Goal: Answer question/provide support: Share knowledge or assist other users

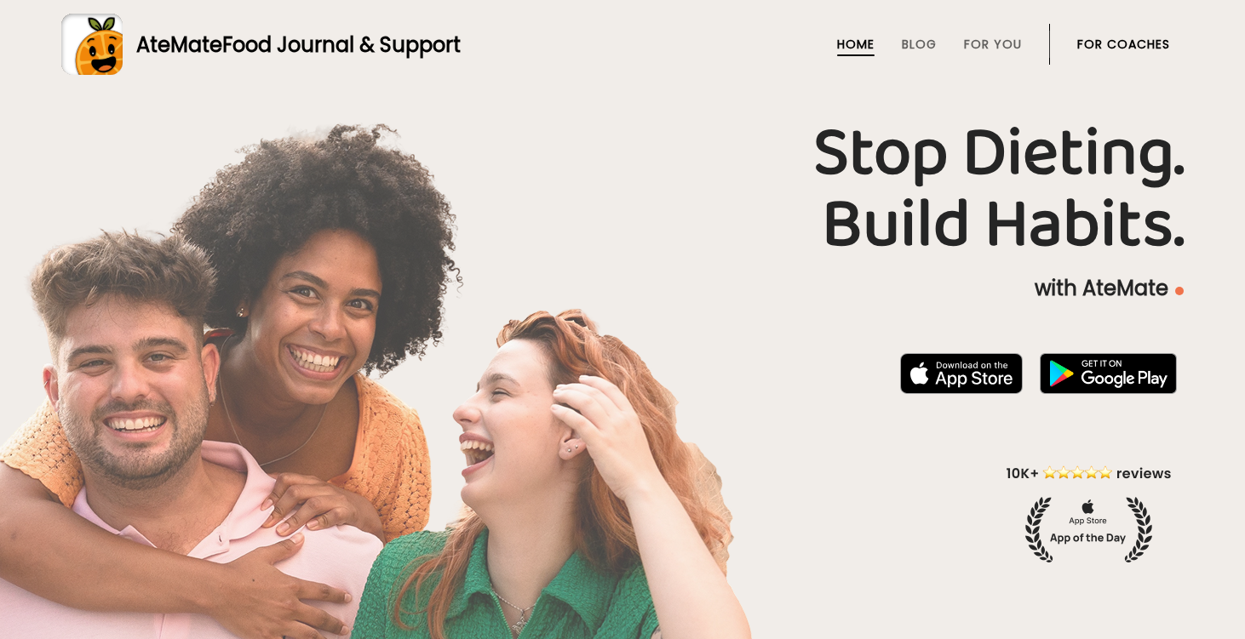
click at [1105, 43] on link "For Coaches" at bounding box center [1123, 44] width 93 height 14
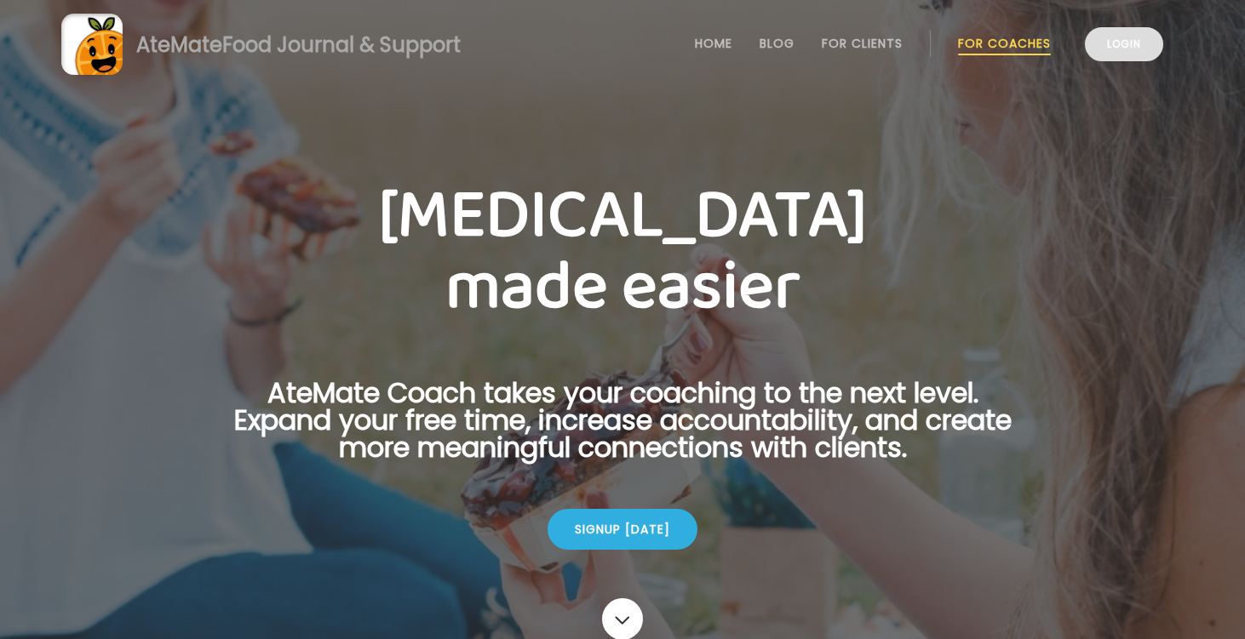
click at [1106, 43] on link "Login" at bounding box center [1124, 44] width 78 height 34
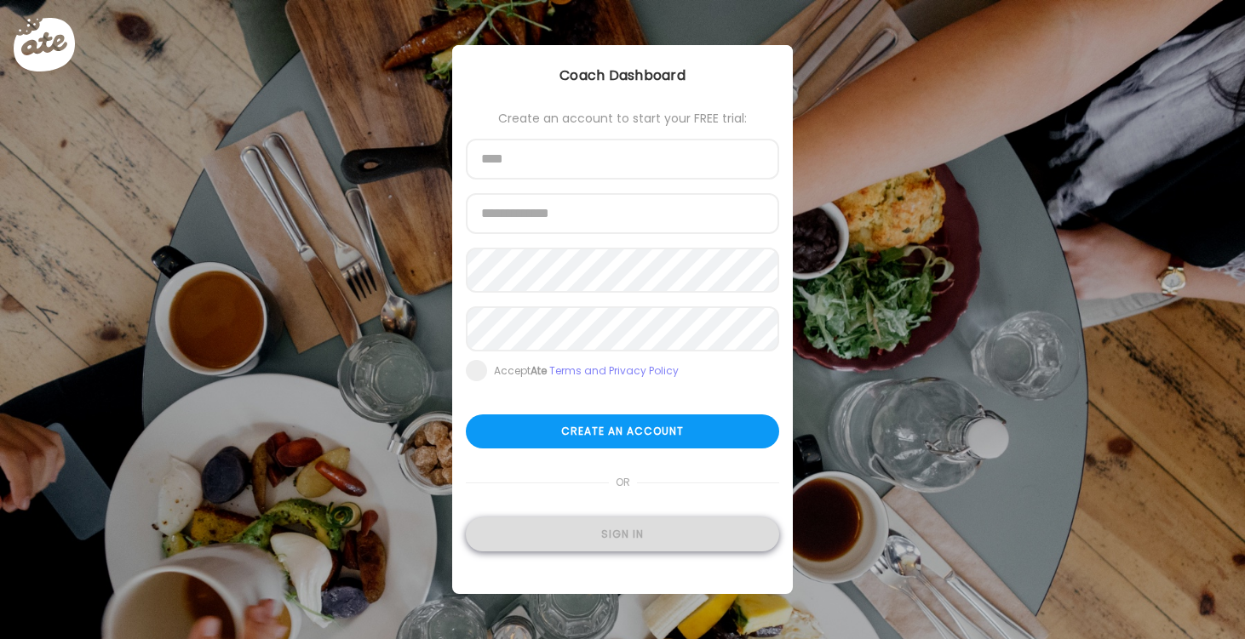
click at [599, 546] on div "Sign in" at bounding box center [622, 535] width 313 height 34
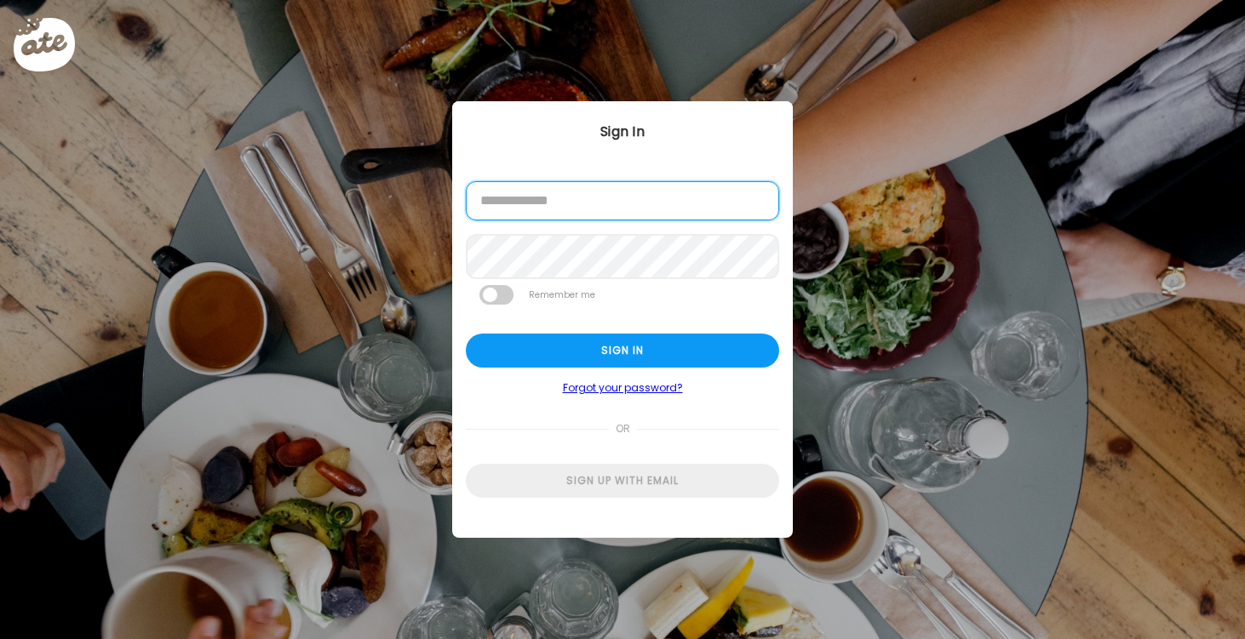
type input "**********"
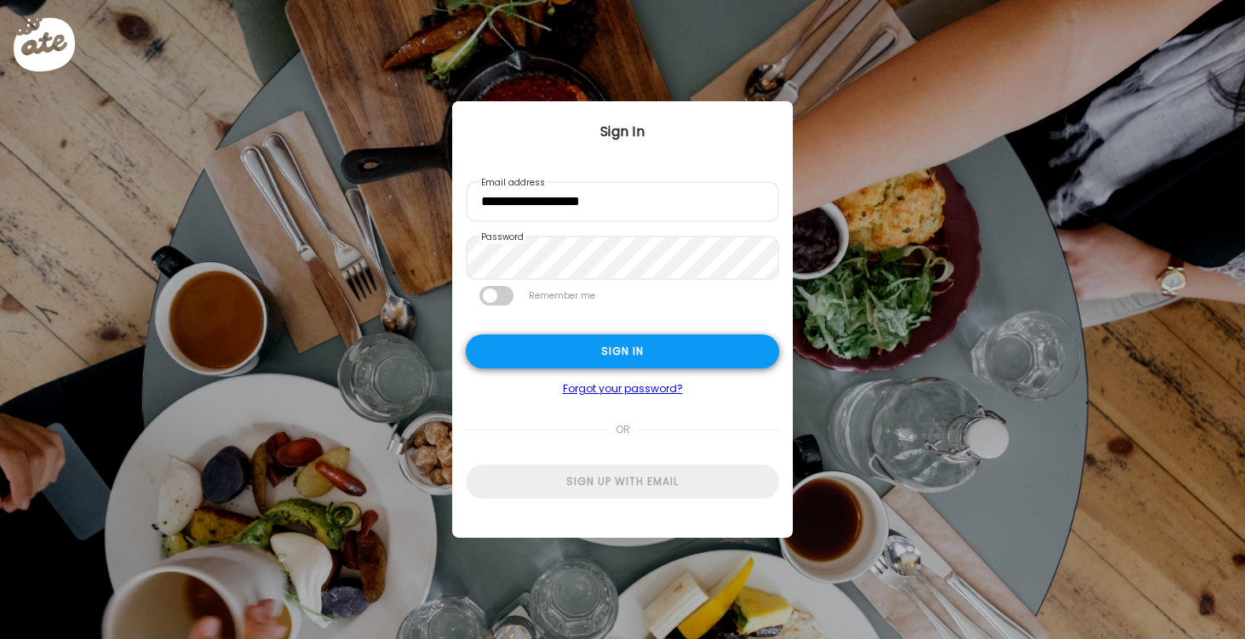
click at [576, 358] on div "Sign in" at bounding box center [622, 352] width 313 height 34
type textarea "**********"
type input "*********"
type input "**********"
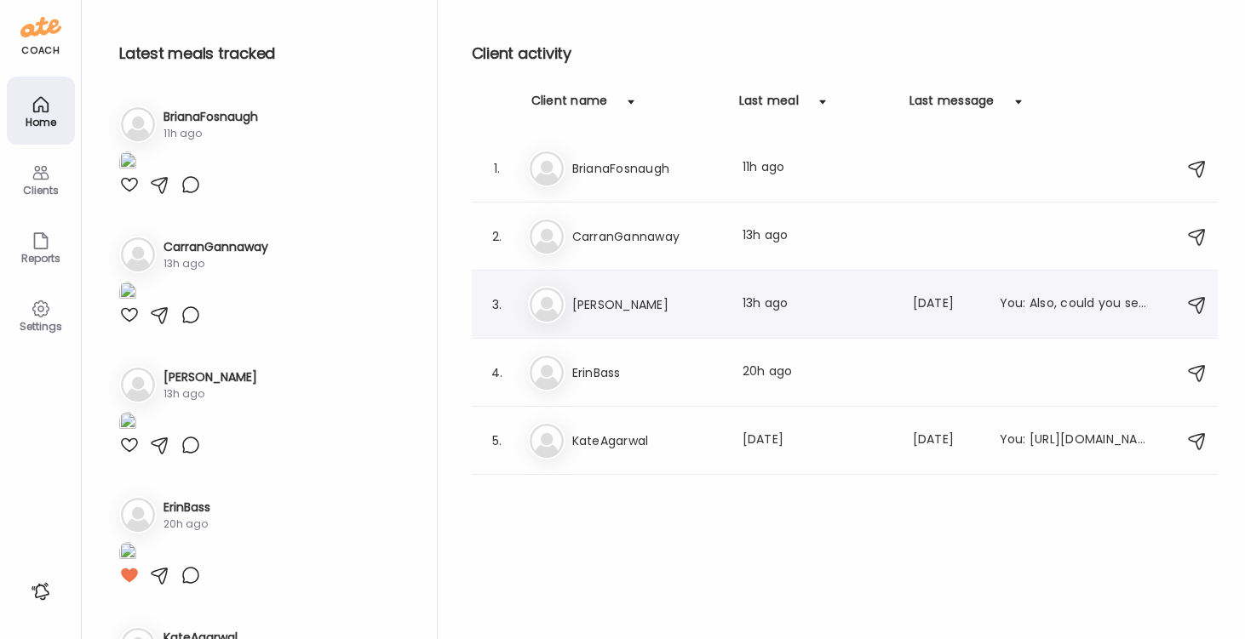
click at [600, 295] on h3 "Jamie" at bounding box center [647, 305] width 150 height 20
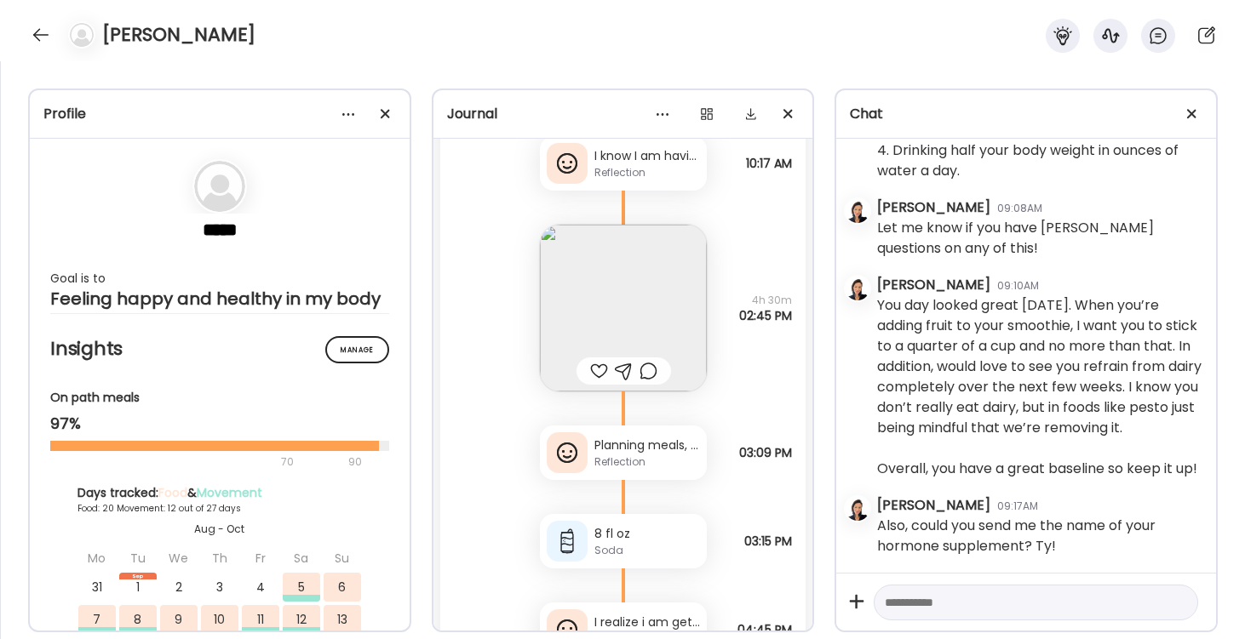
scroll to position [33321, 0]
click at [639, 333] on img at bounding box center [623, 304] width 167 height 167
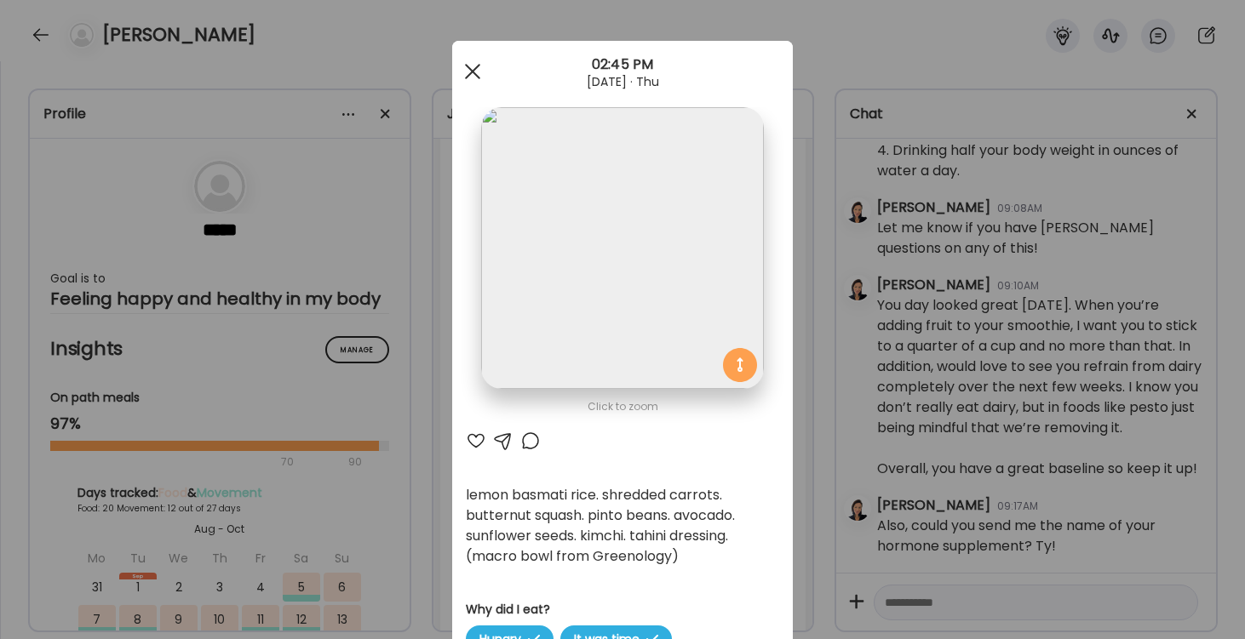
click at [467, 71] on div at bounding box center [473, 71] width 34 height 34
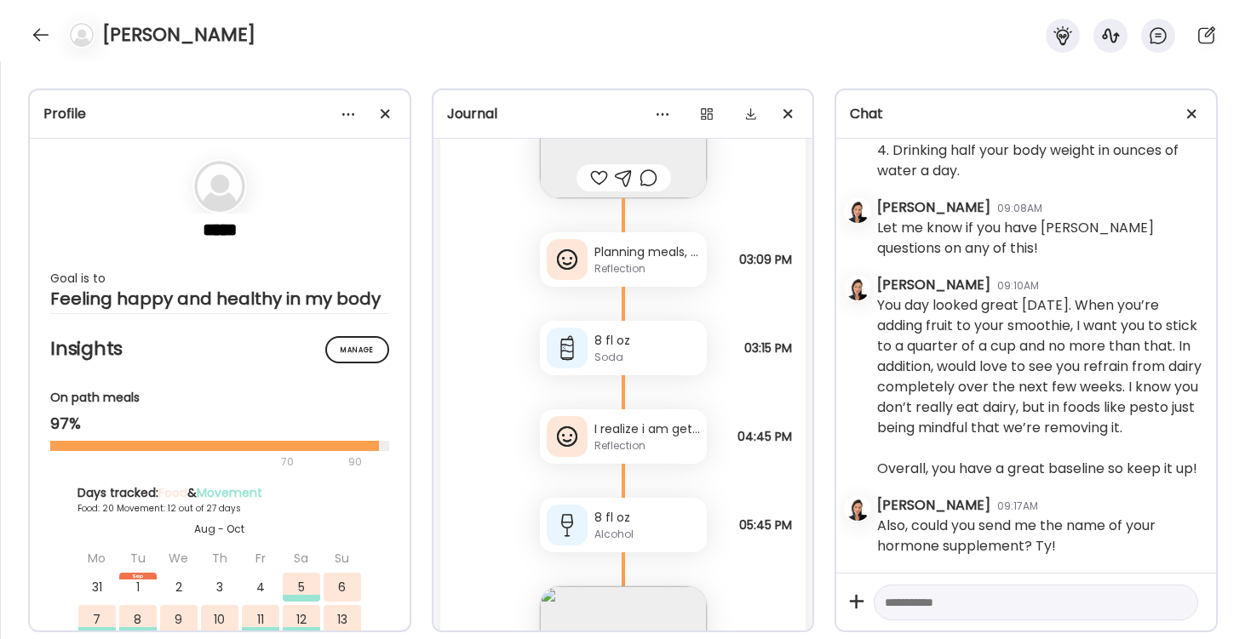
scroll to position [33405, 0]
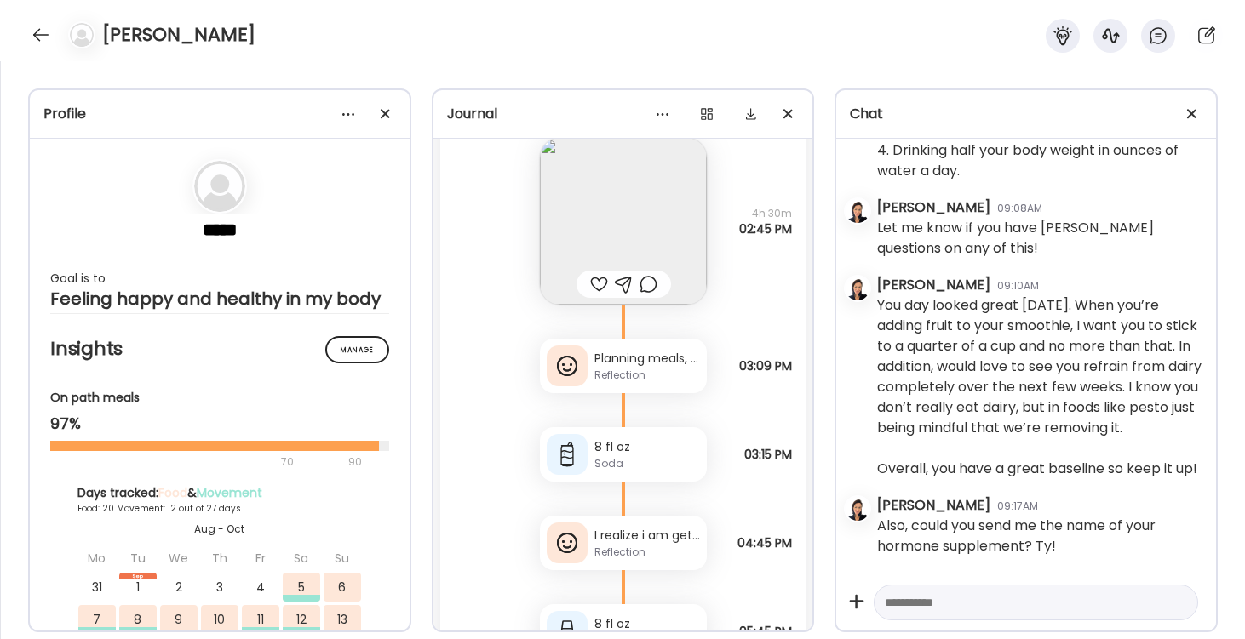
click at [630, 267] on img at bounding box center [623, 221] width 167 height 167
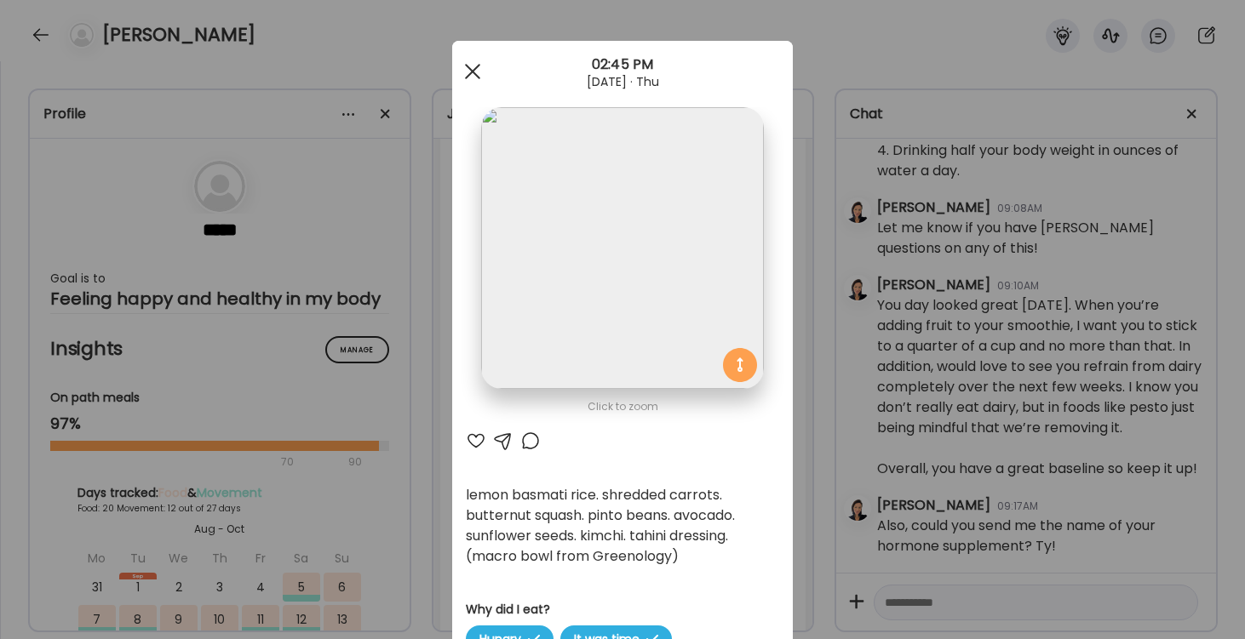
scroll to position [0, 0]
click at [471, 78] on div at bounding box center [473, 71] width 34 height 34
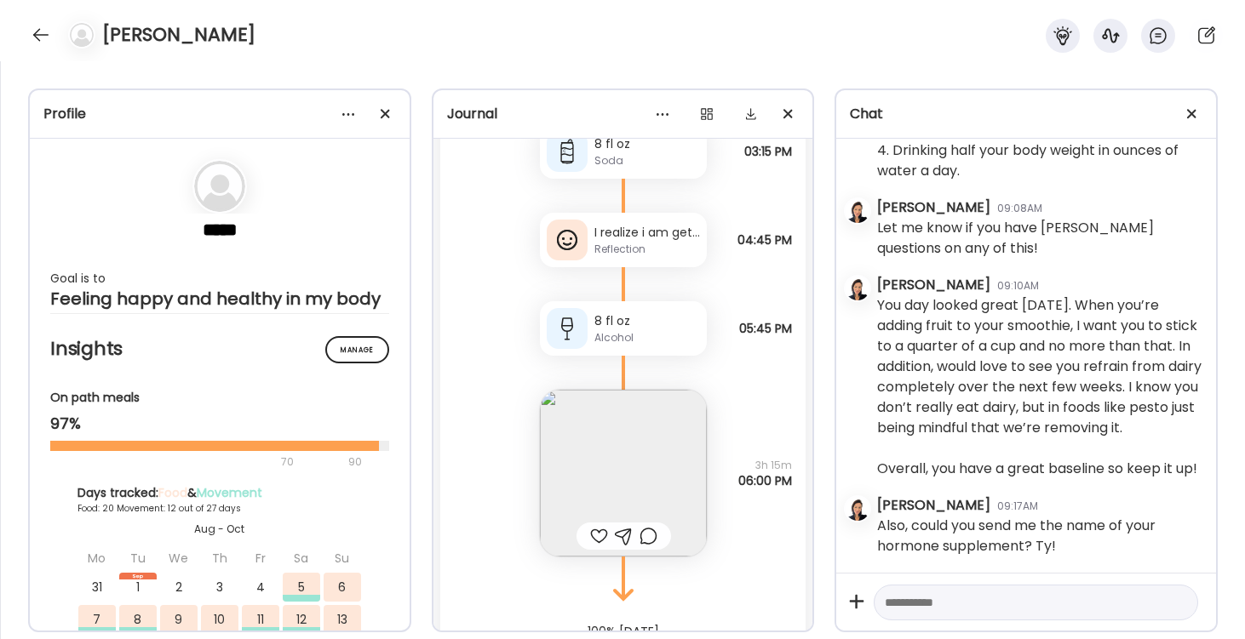
scroll to position [33733, 0]
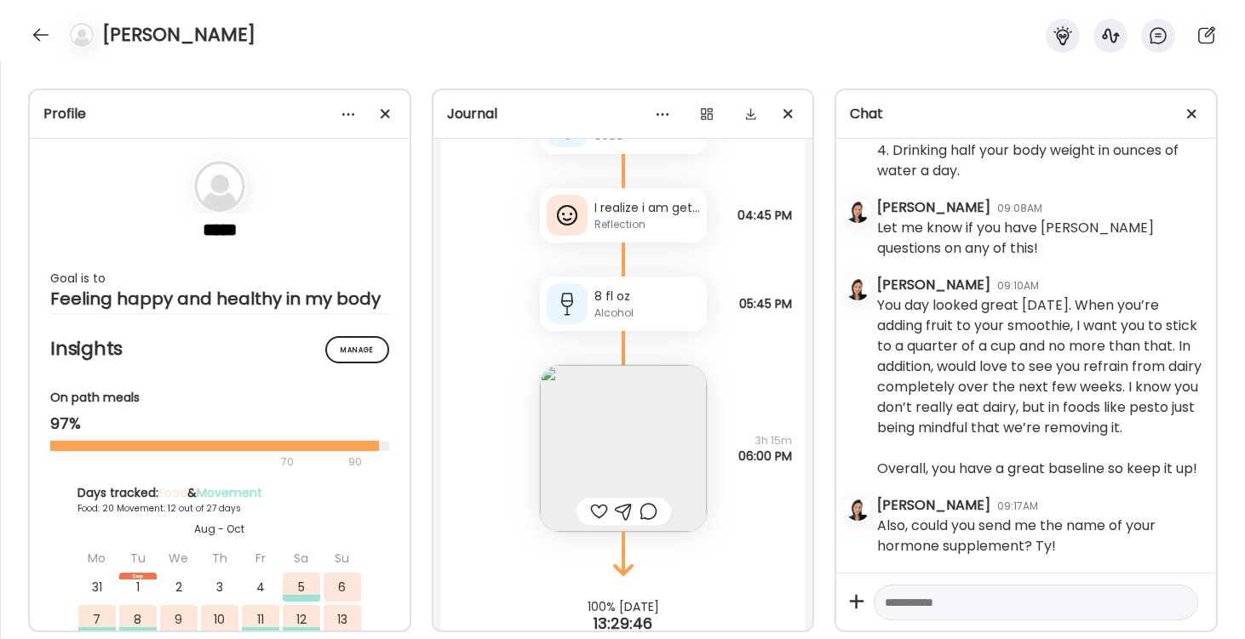
click at [638, 424] on img at bounding box center [623, 448] width 167 height 167
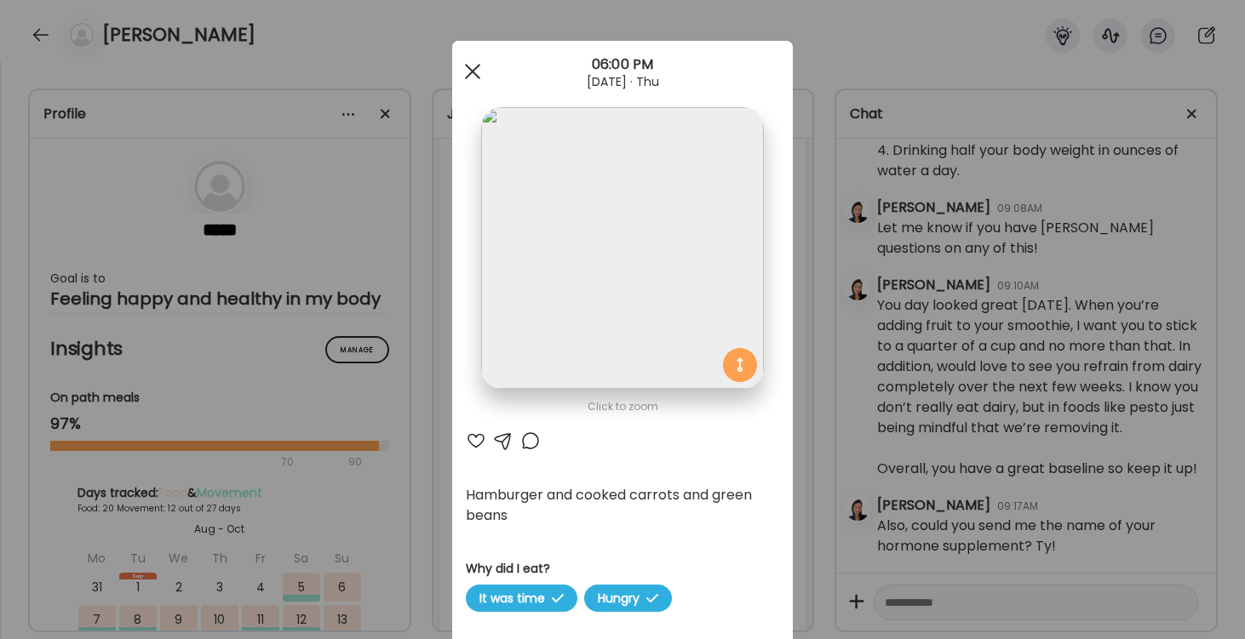
click at [467, 69] on div at bounding box center [473, 71] width 34 height 34
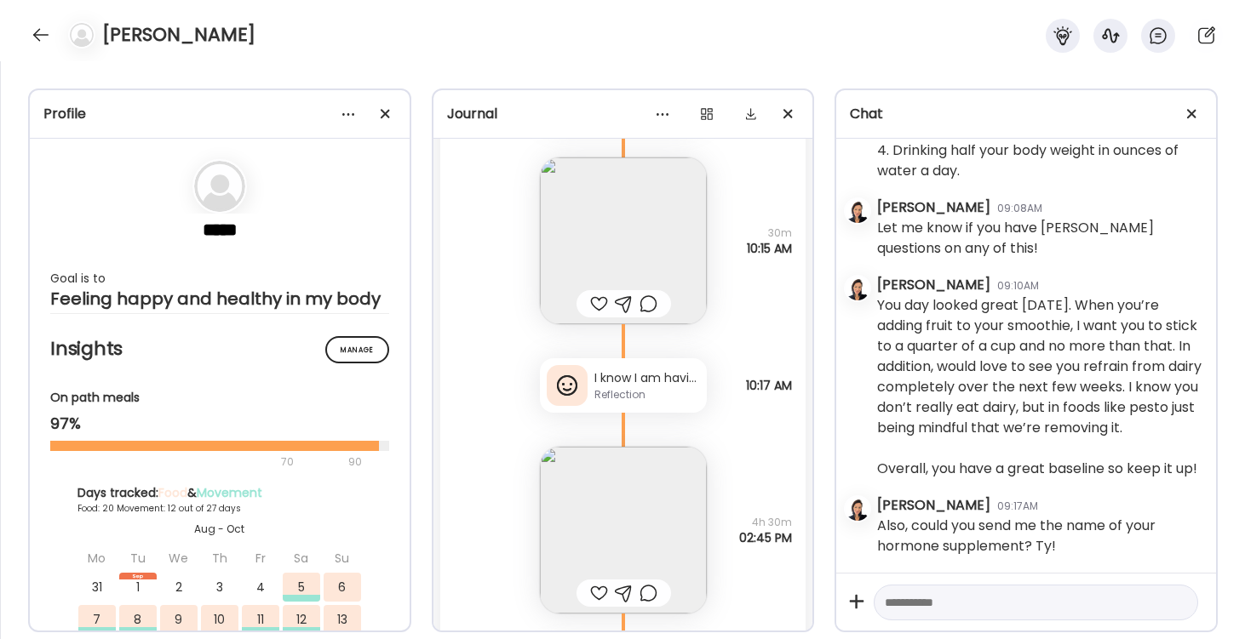
scroll to position [33094, 0]
click at [610, 309] on div at bounding box center [623, 305] width 95 height 27
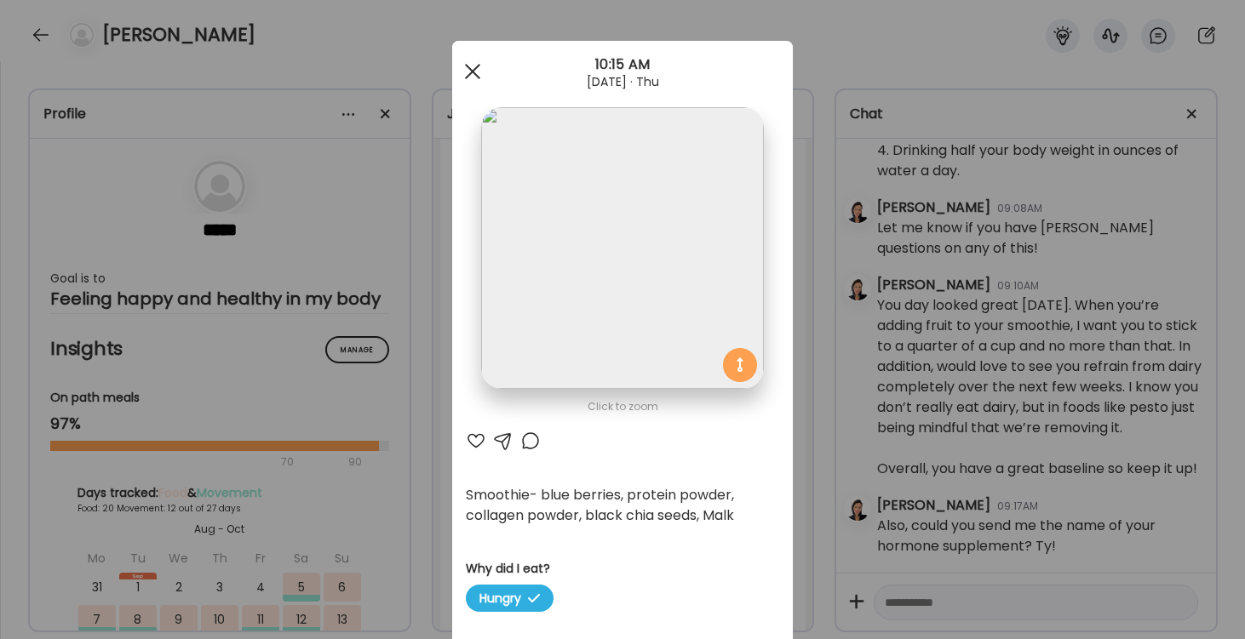
click at [471, 71] on span at bounding box center [472, 71] width 15 height 15
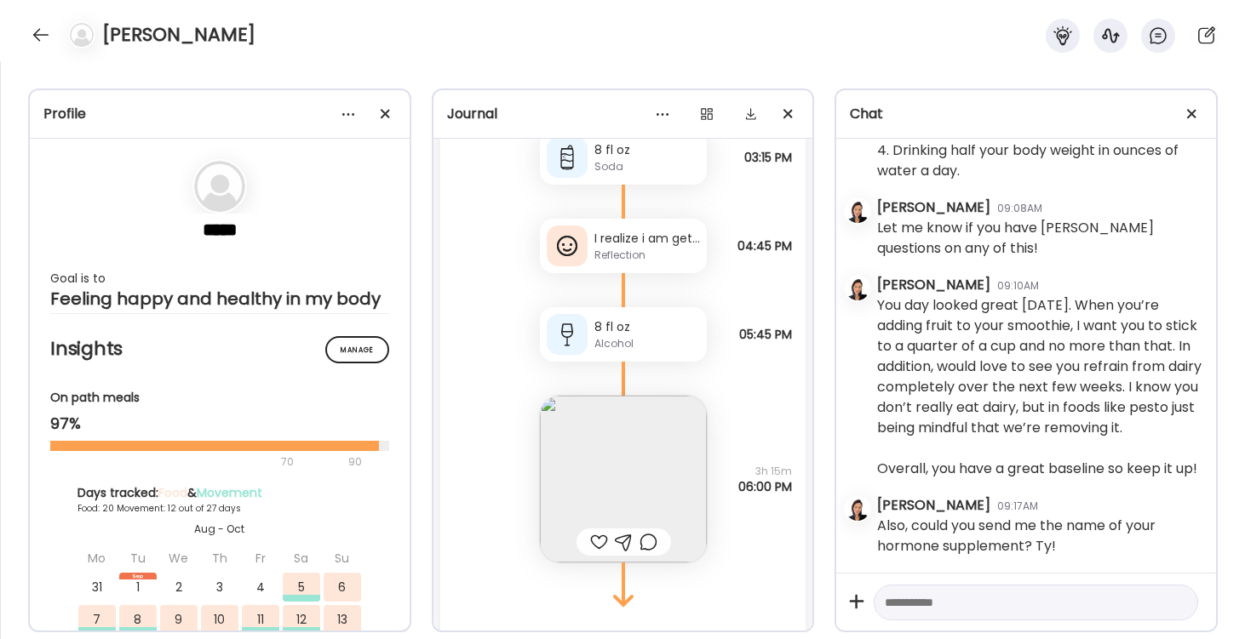
scroll to position [33695, 0]
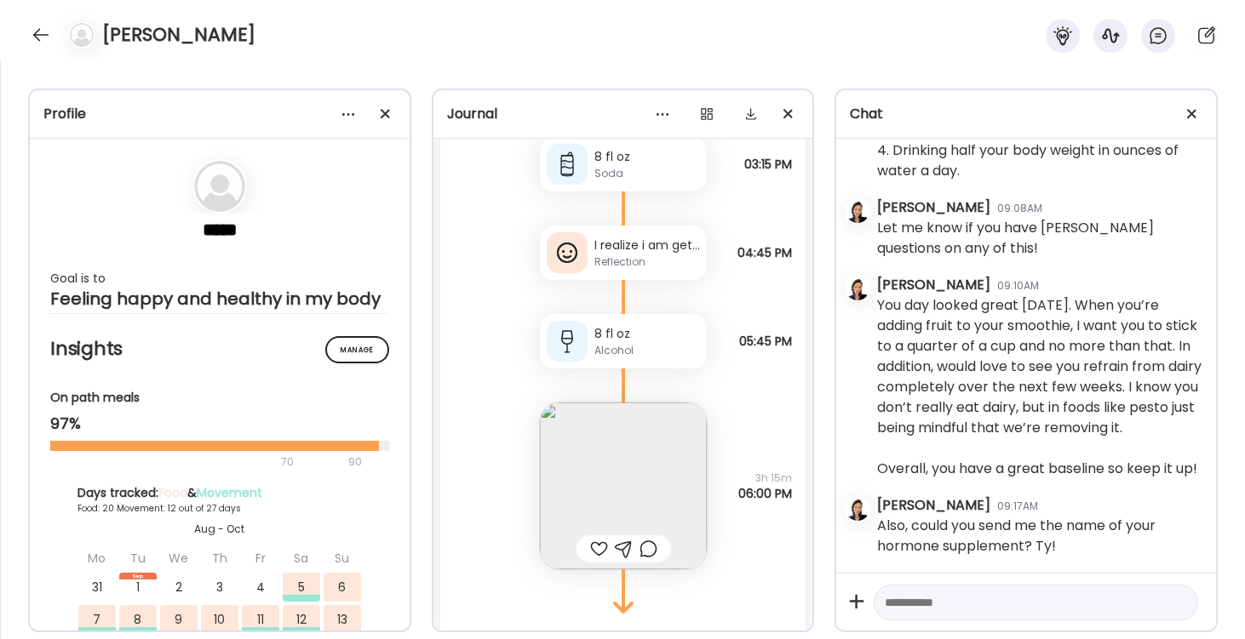
click at [628, 264] on div "Reflection" at bounding box center [647, 262] width 106 height 15
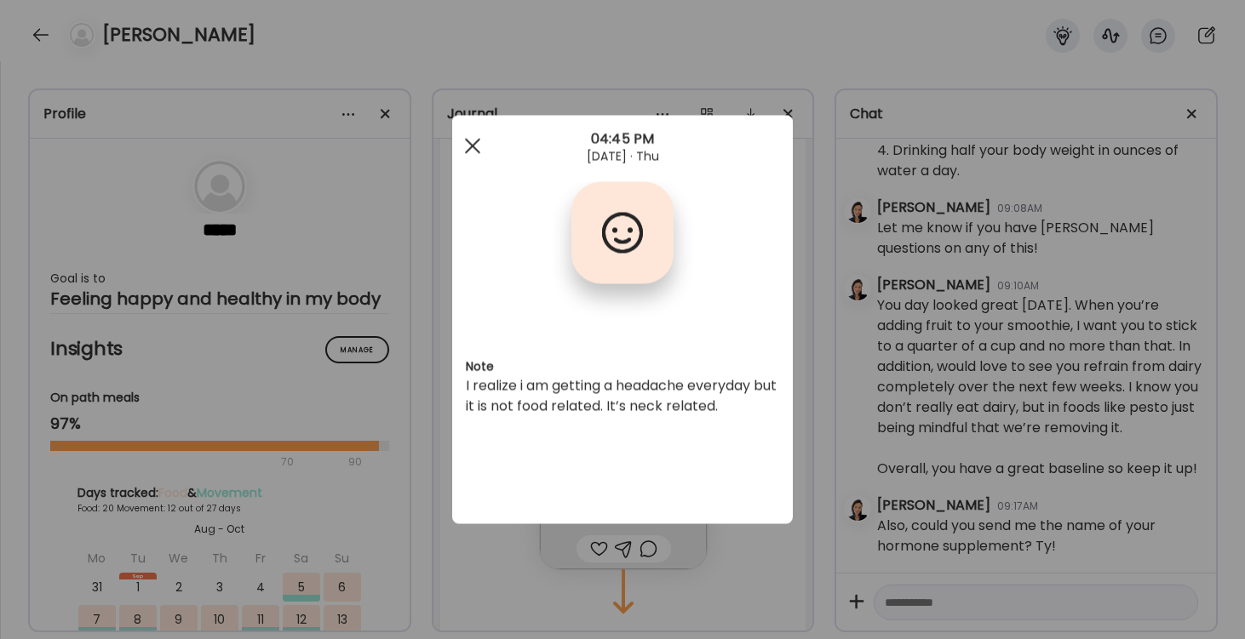
click at [470, 147] on div at bounding box center [473, 146] width 34 height 34
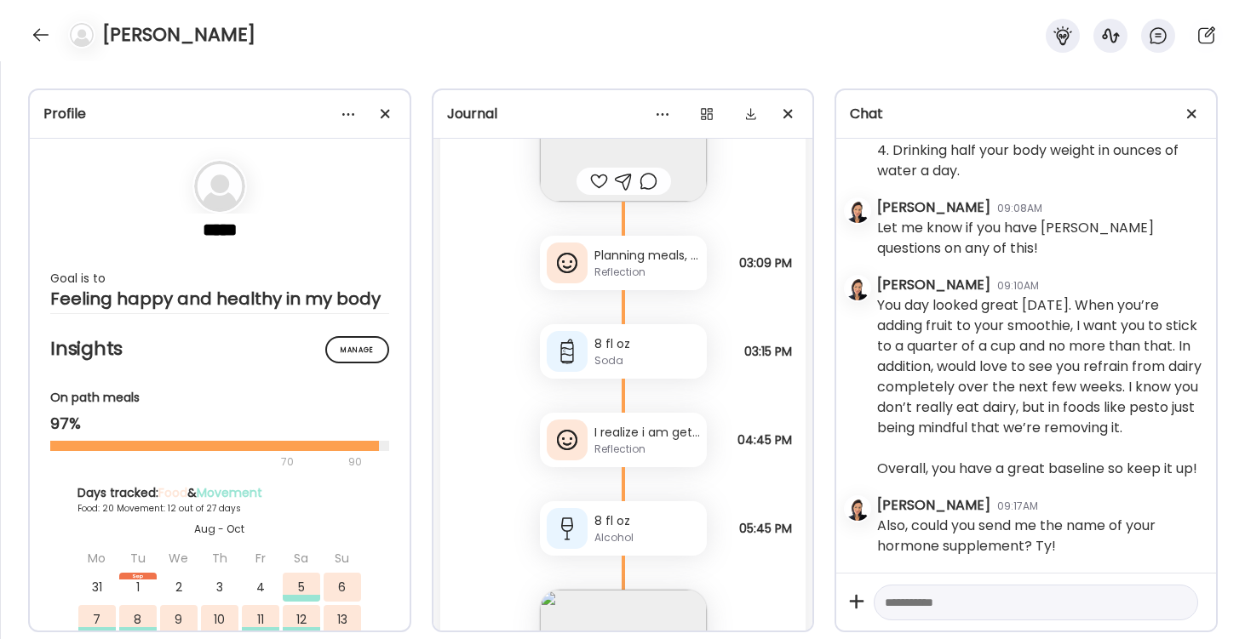
scroll to position [33496, 0]
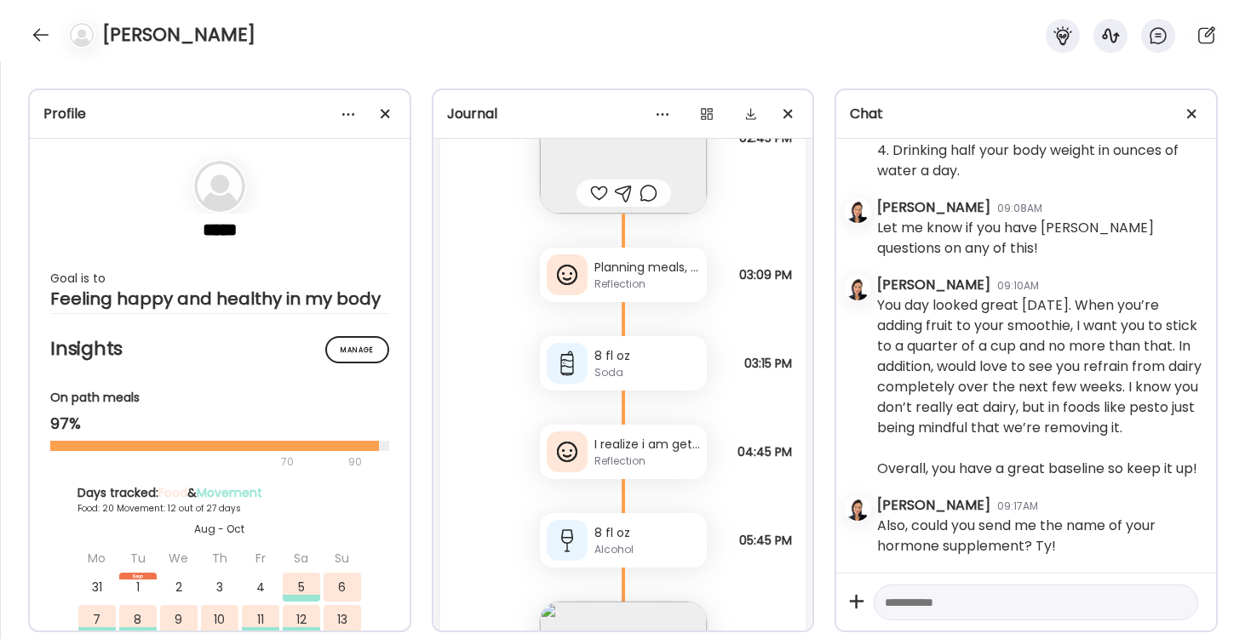
click at [603, 271] on div "Planning meals, especially lunch, ahead of time is hard and it’s going take me …" at bounding box center [647, 268] width 106 height 18
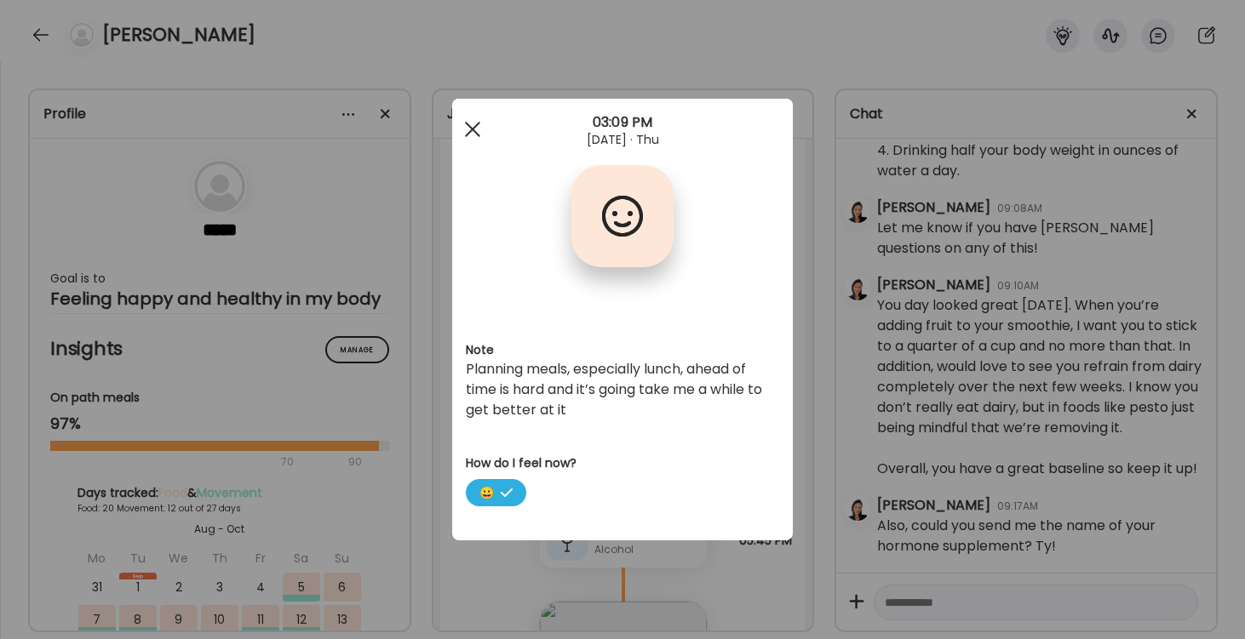
click at [473, 127] on div at bounding box center [473, 129] width 34 height 34
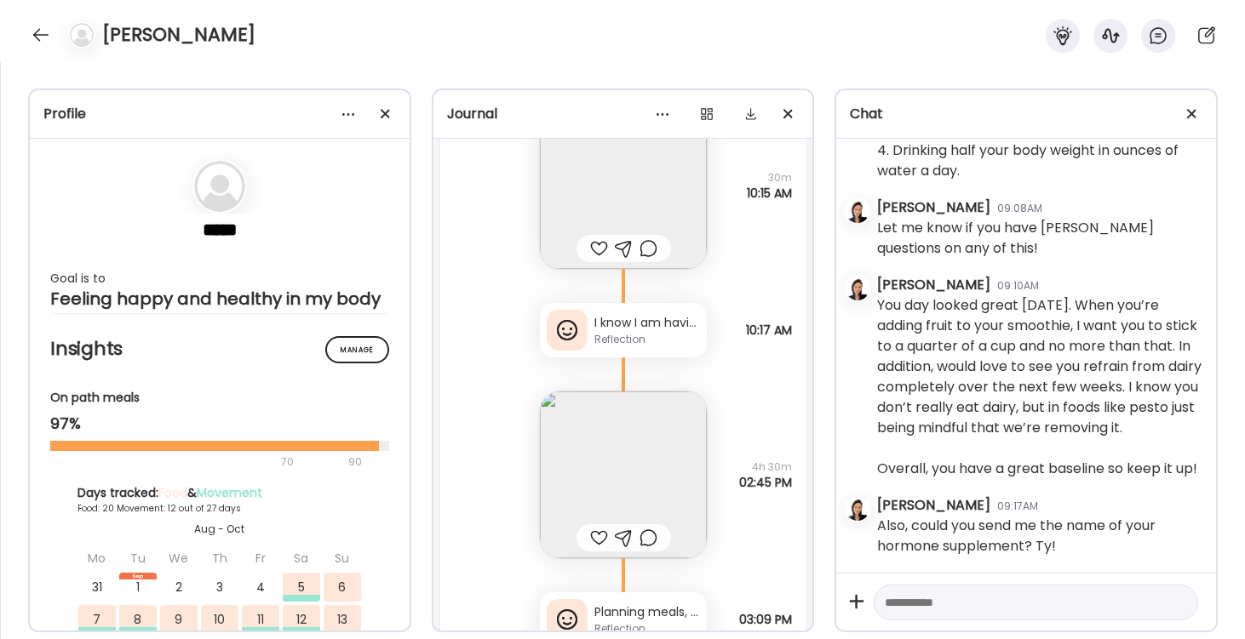
scroll to position [33150, 0]
click at [601, 342] on div "Reflection" at bounding box center [647, 340] width 106 height 15
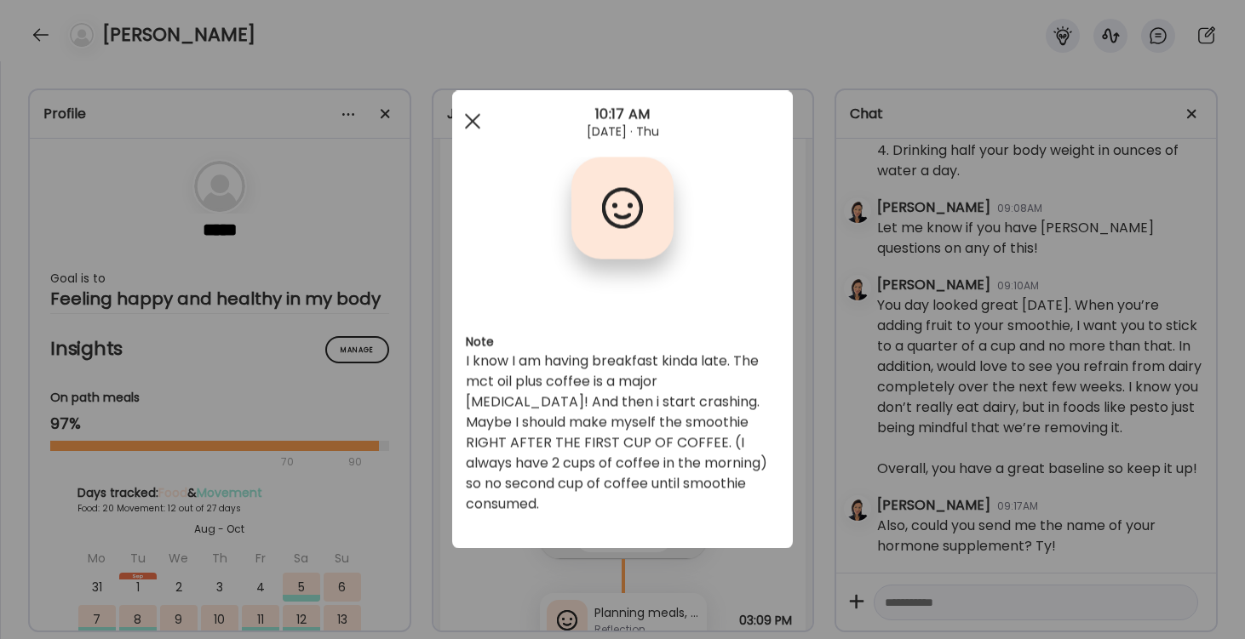
click at [473, 117] on div at bounding box center [473, 122] width 34 height 34
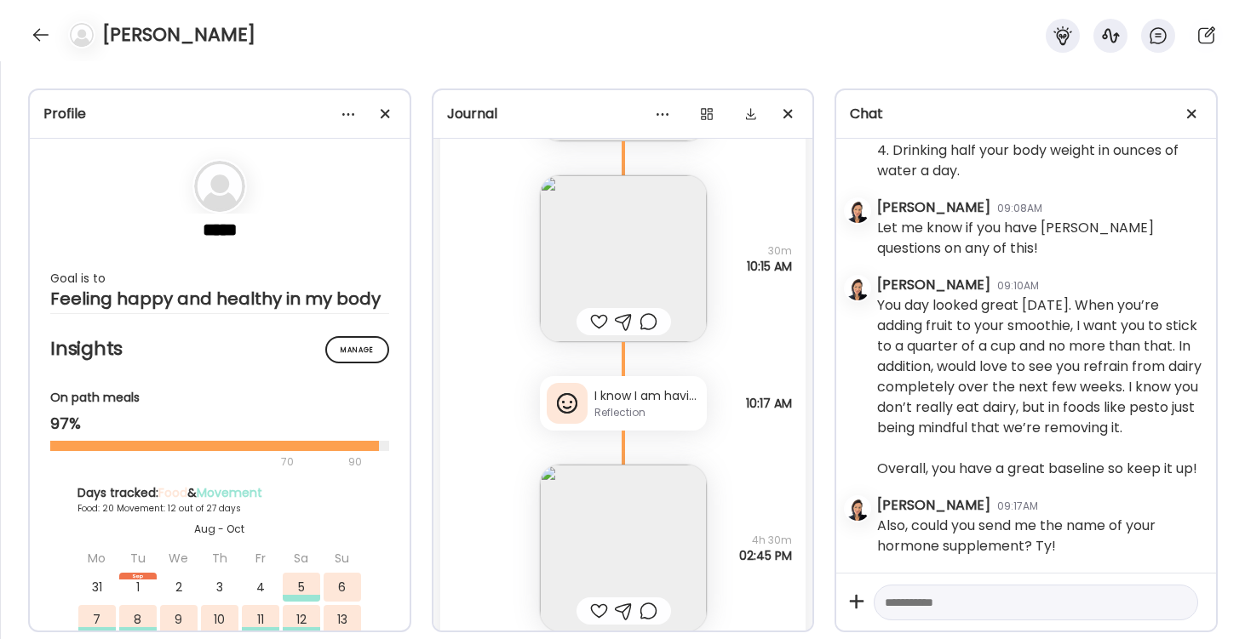
scroll to position [33074, 0]
click at [644, 398] on div "I know I am having breakfast kinda late. The mct oil plus coffee is a major app…" at bounding box center [647, 400] width 106 height 18
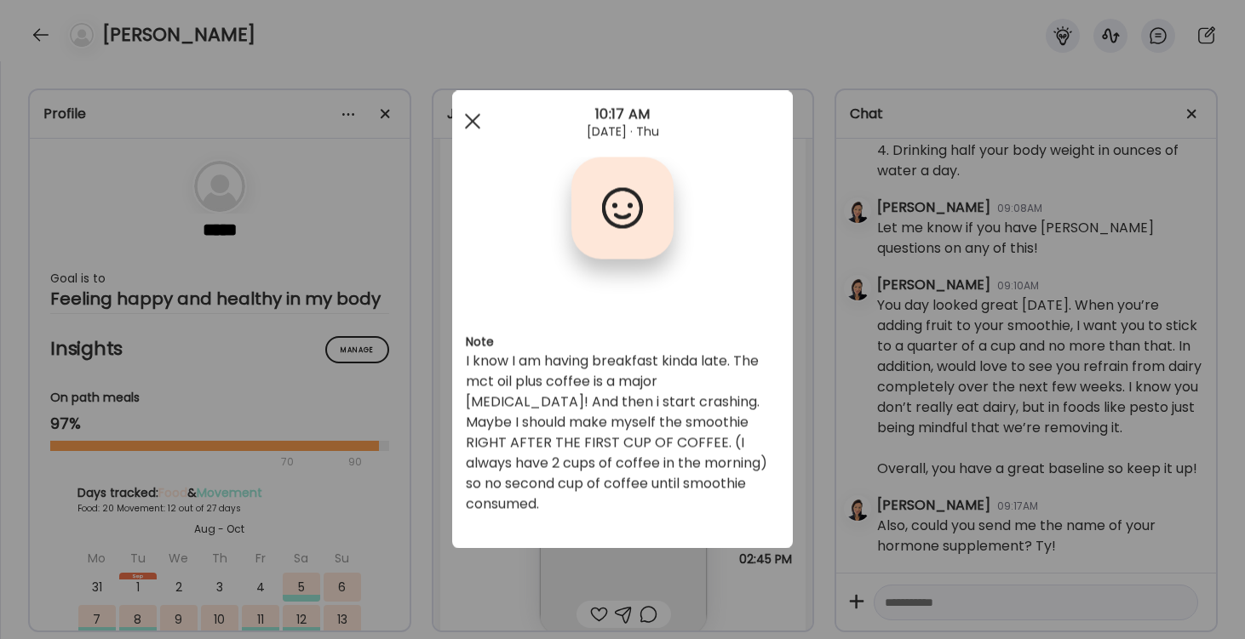
click at [478, 129] on div at bounding box center [473, 122] width 34 height 34
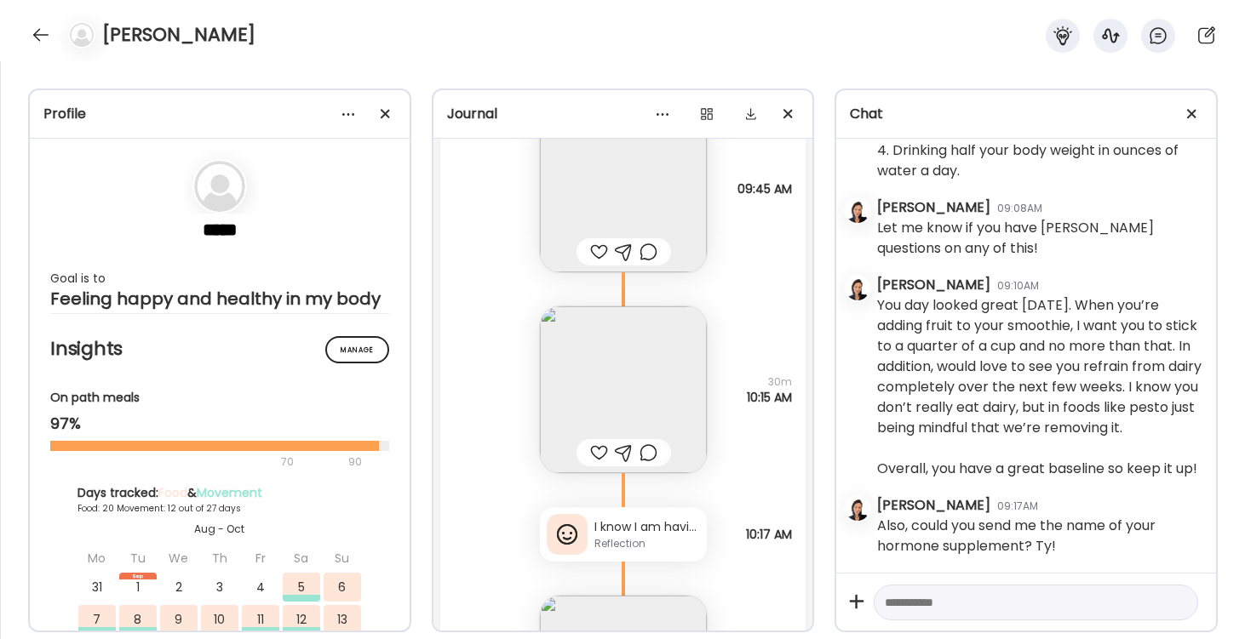
scroll to position [32978, 0]
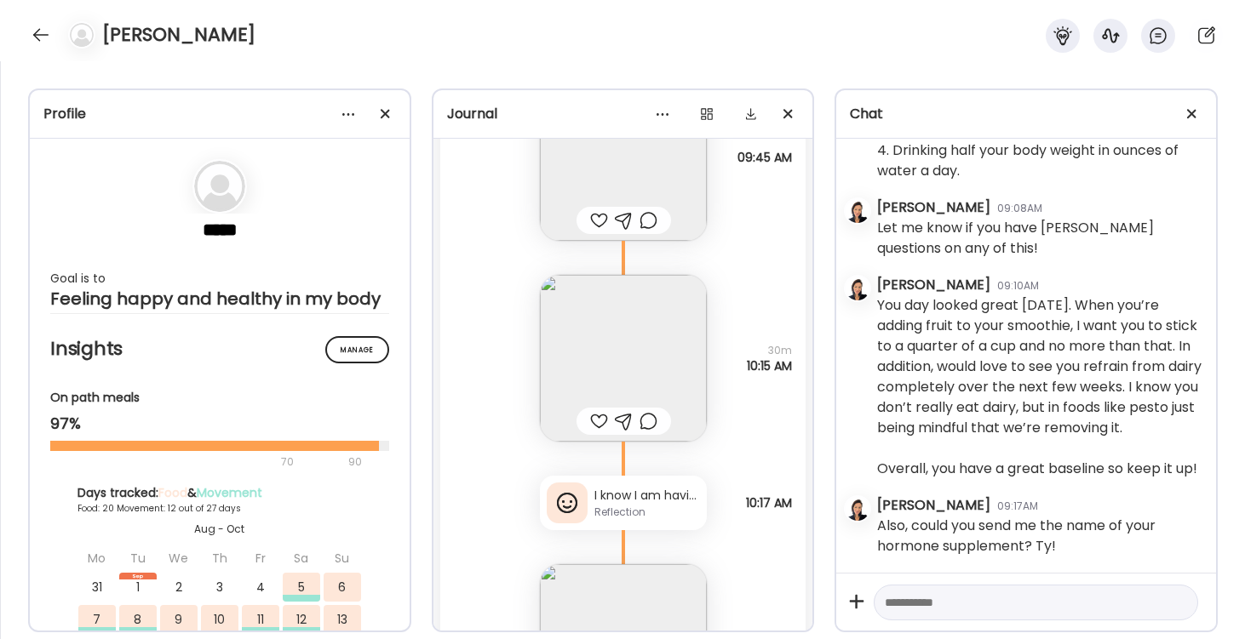
click at [612, 359] on img at bounding box center [623, 358] width 167 height 167
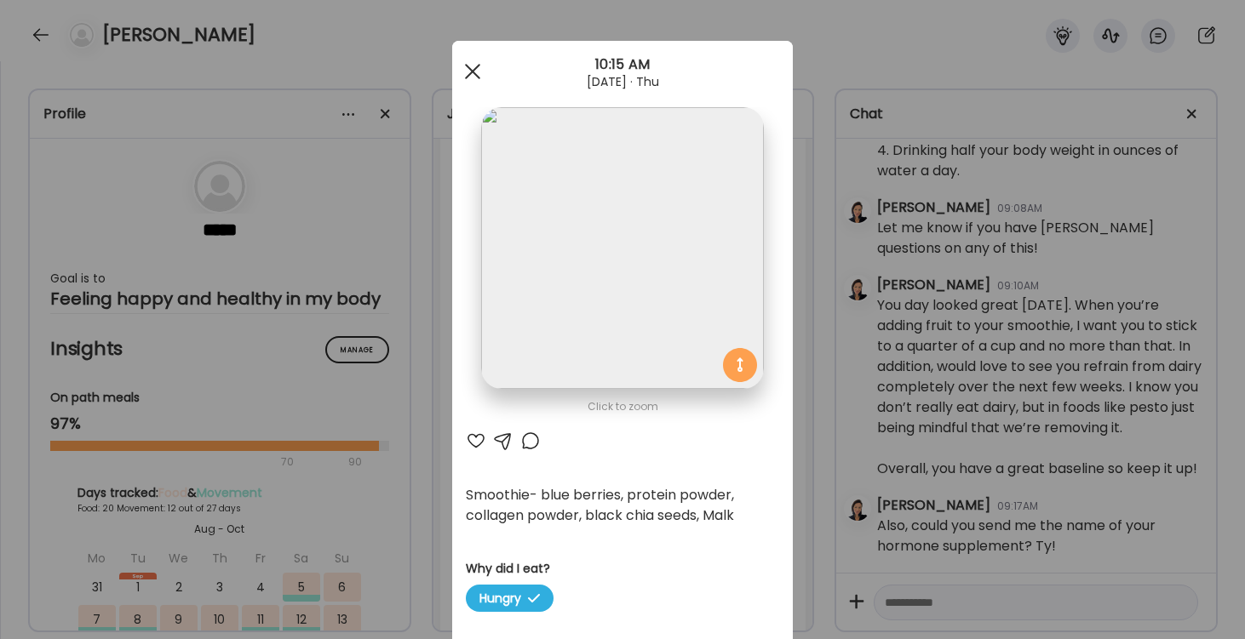
click at [471, 72] on div at bounding box center [473, 71] width 34 height 34
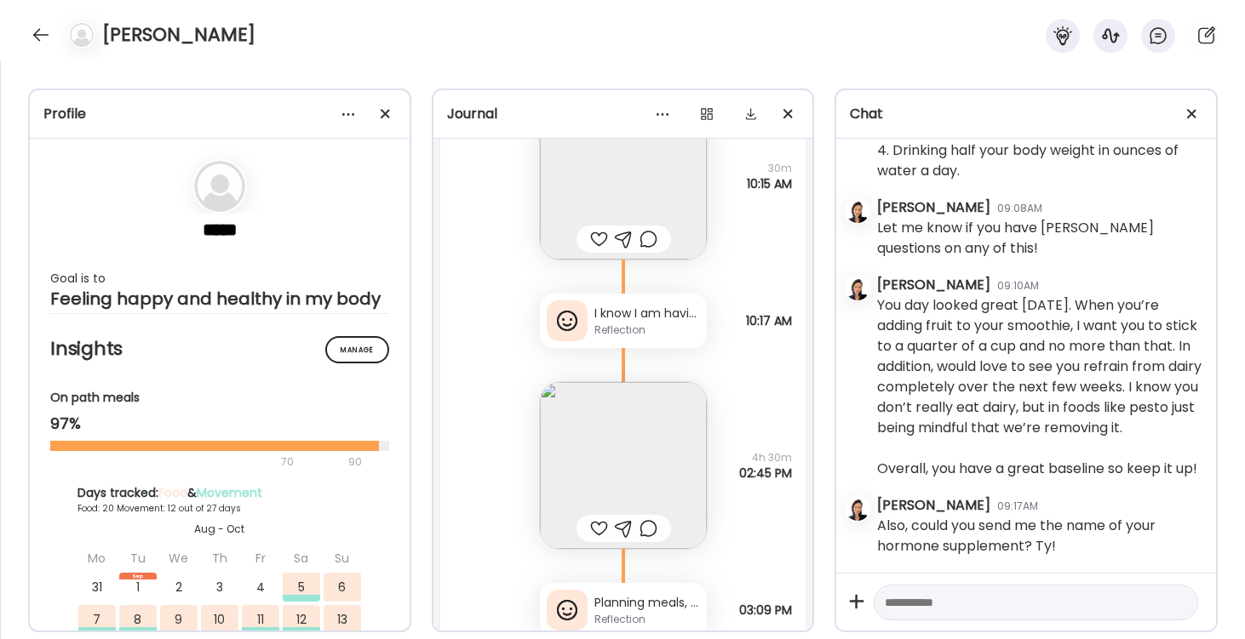
scroll to position [33196, 0]
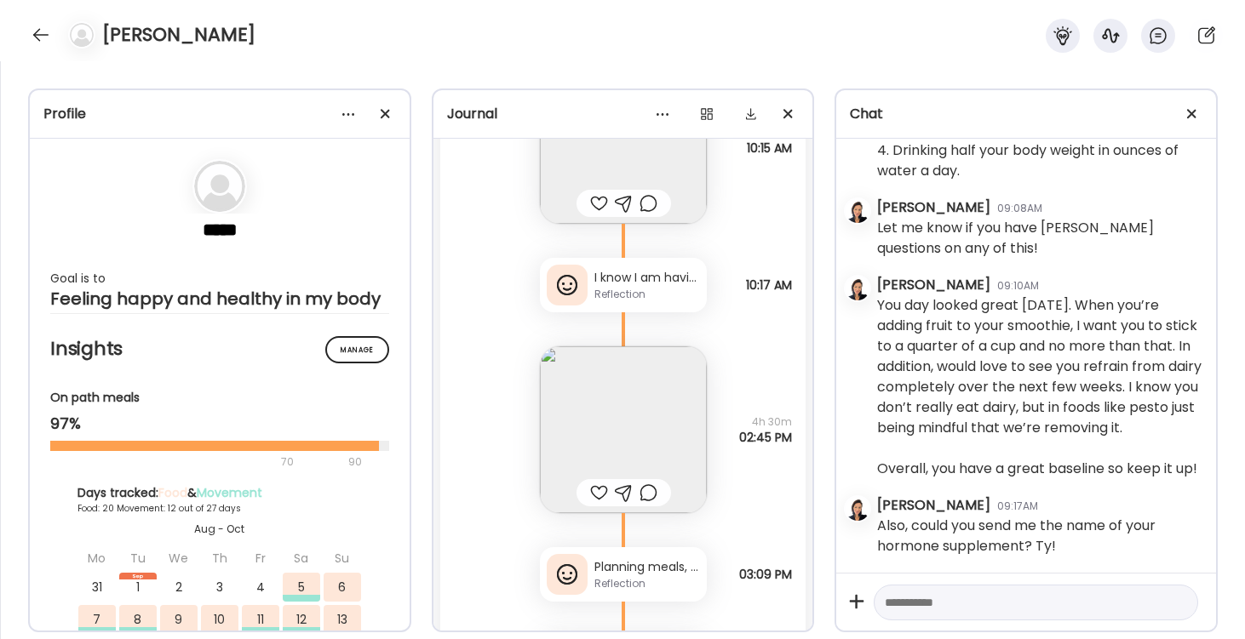
click at [627, 302] on div "I know I am having breakfast kinda late. The mct oil plus coffee is a major app…" at bounding box center [623, 285] width 167 height 54
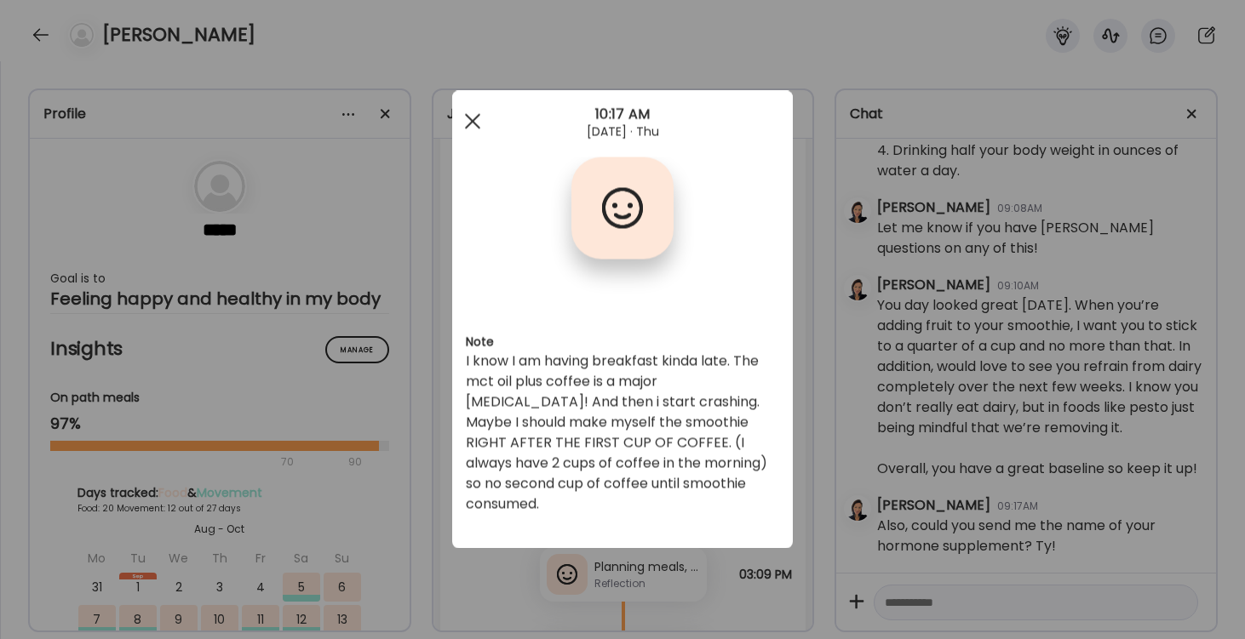
click at [473, 121] on span at bounding box center [472, 120] width 15 height 15
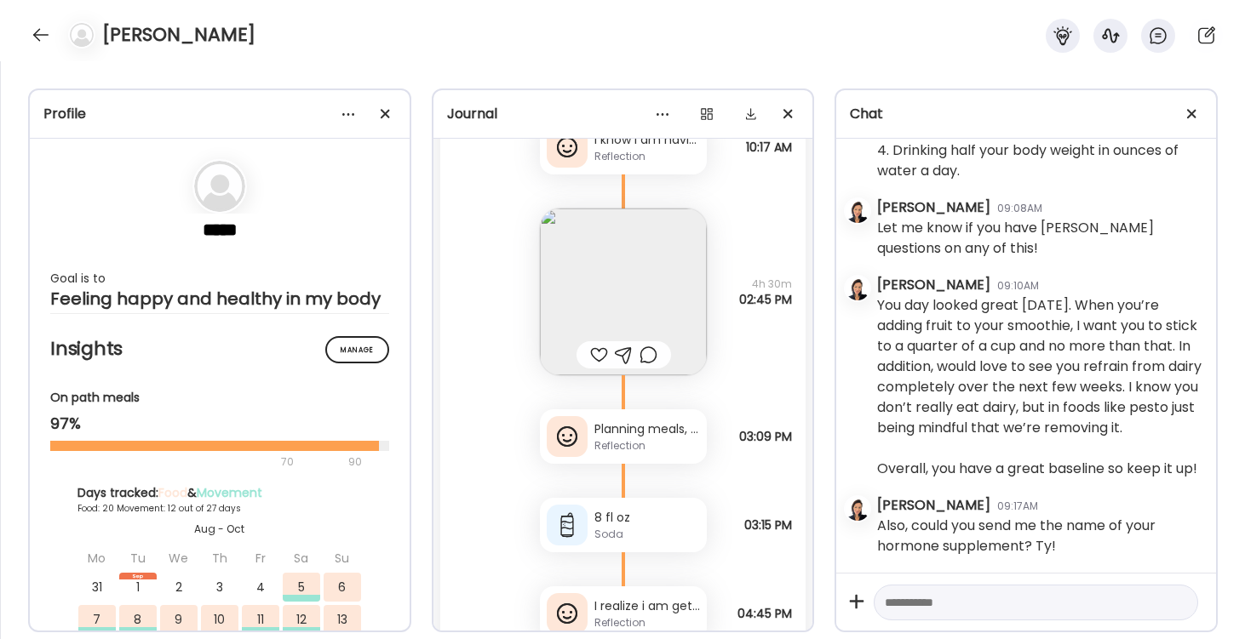
scroll to position [33358, 0]
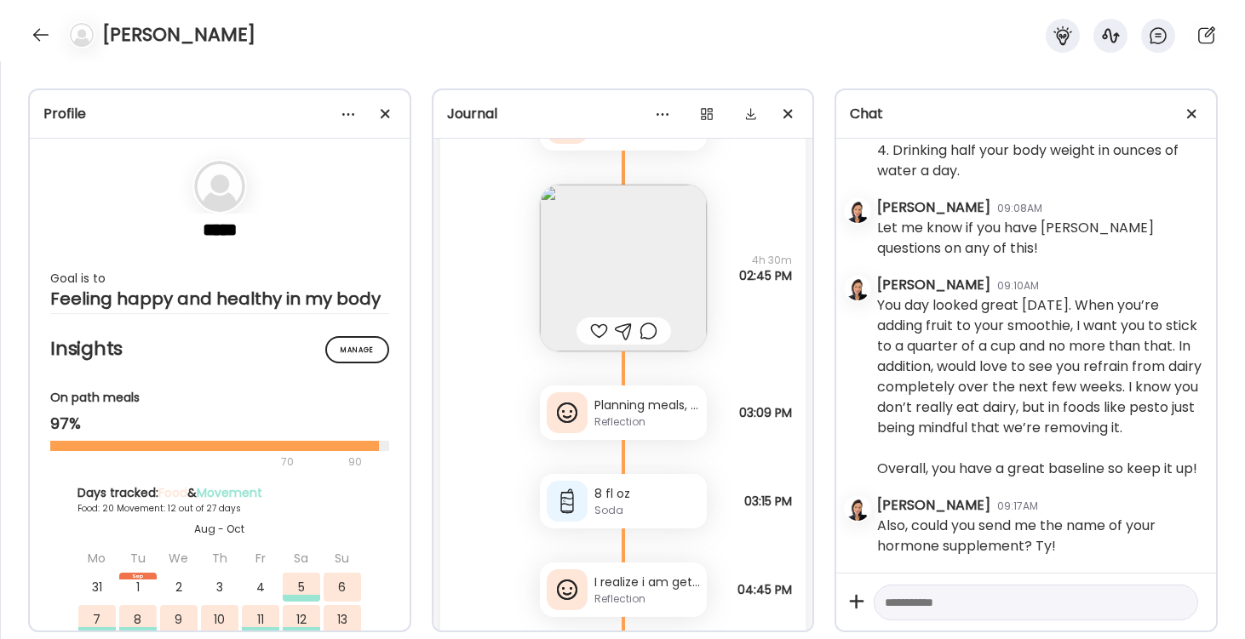
click at [624, 283] on img at bounding box center [623, 268] width 167 height 167
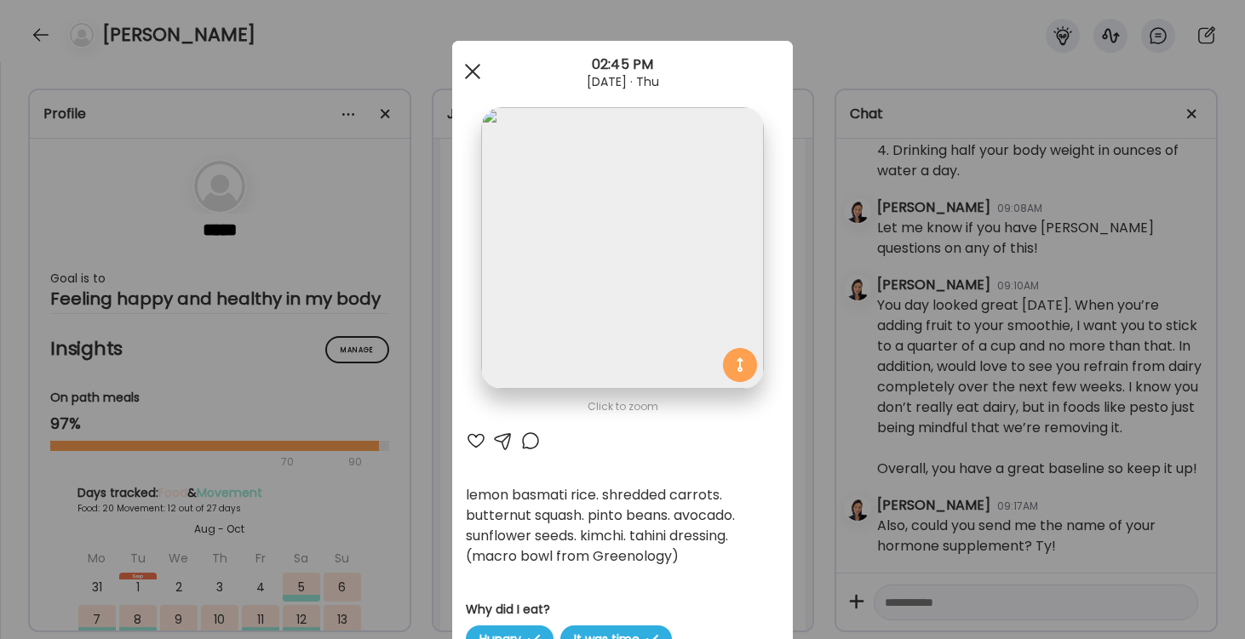
scroll to position [0, 0]
click at [473, 67] on div at bounding box center [473, 71] width 34 height 34
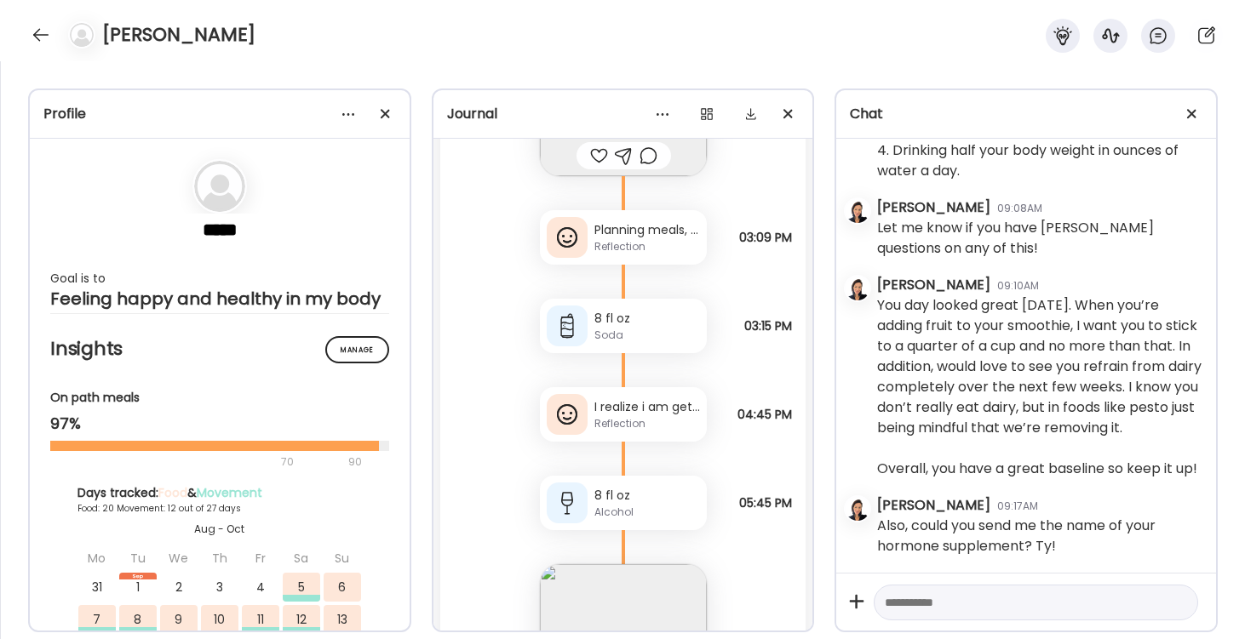
scroll to position [33575, 0]
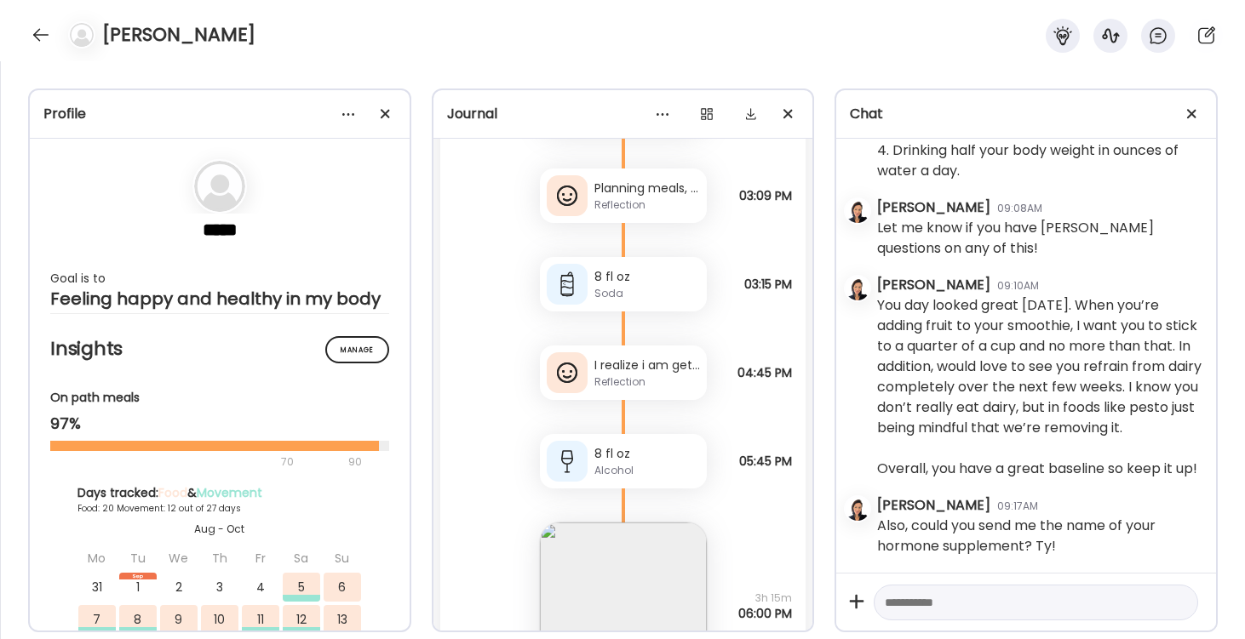
click at [622, 211] on div "Reflection" at bounding box center [647, 205] width 106 height 15
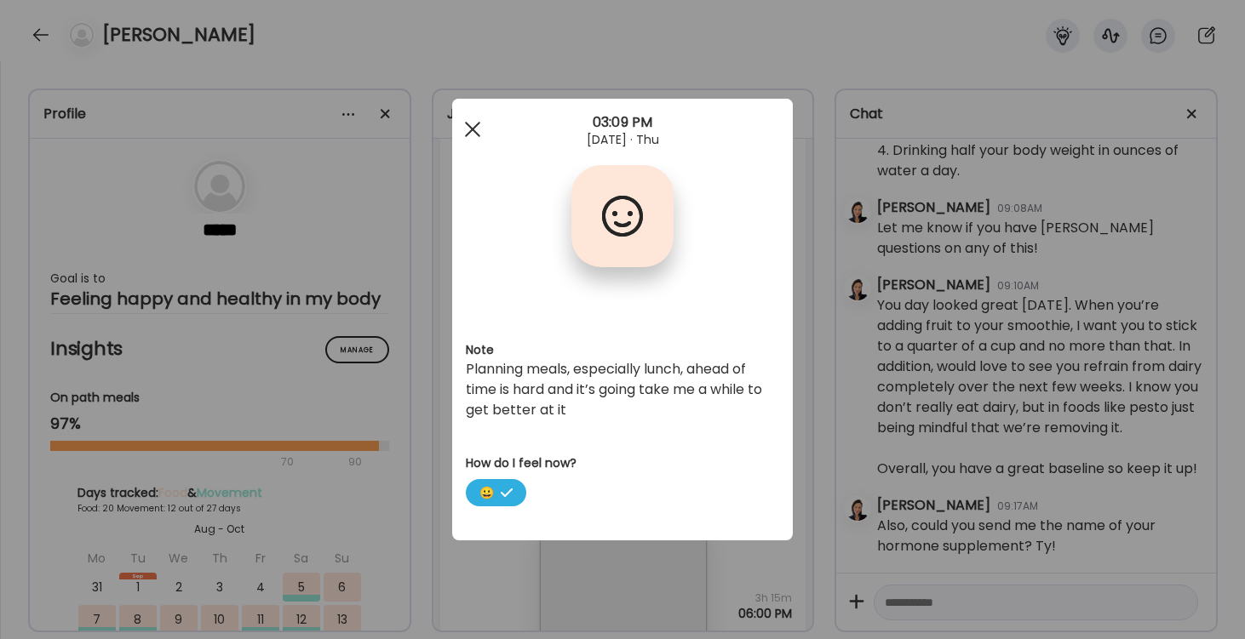
click at [477, 125] on span at bounding box center [472, 129] width 15 height 15
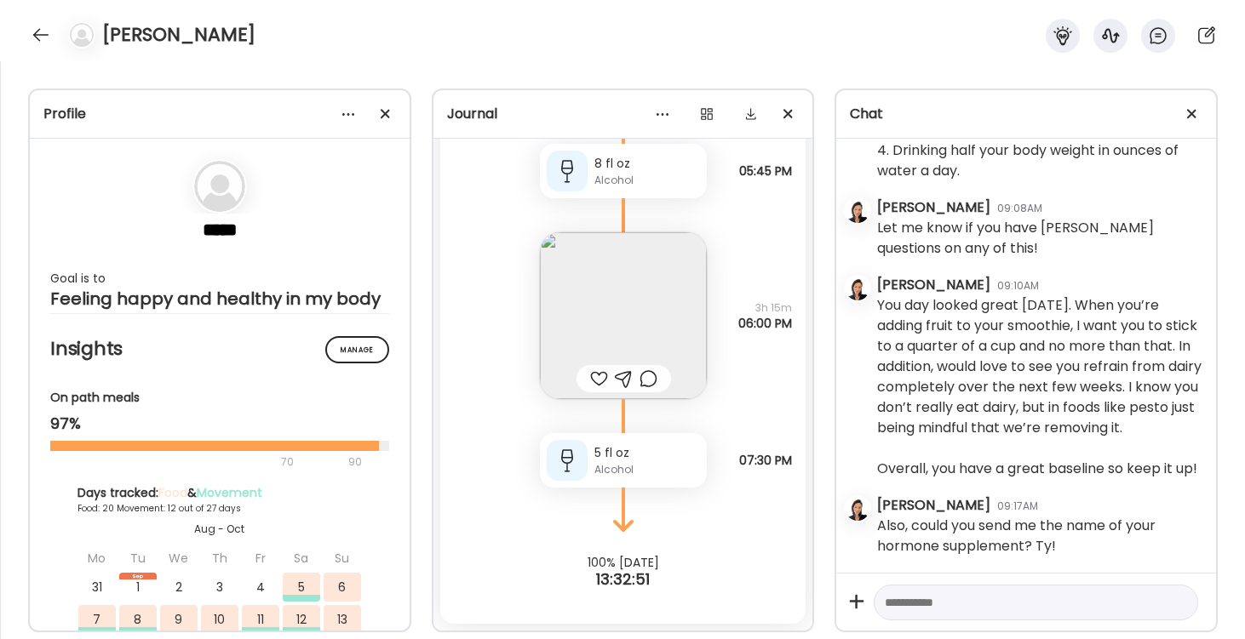
scroll to position [33865, 0]
click at [32, 33] on div at bounding box center [40, 34] width 27 height 27
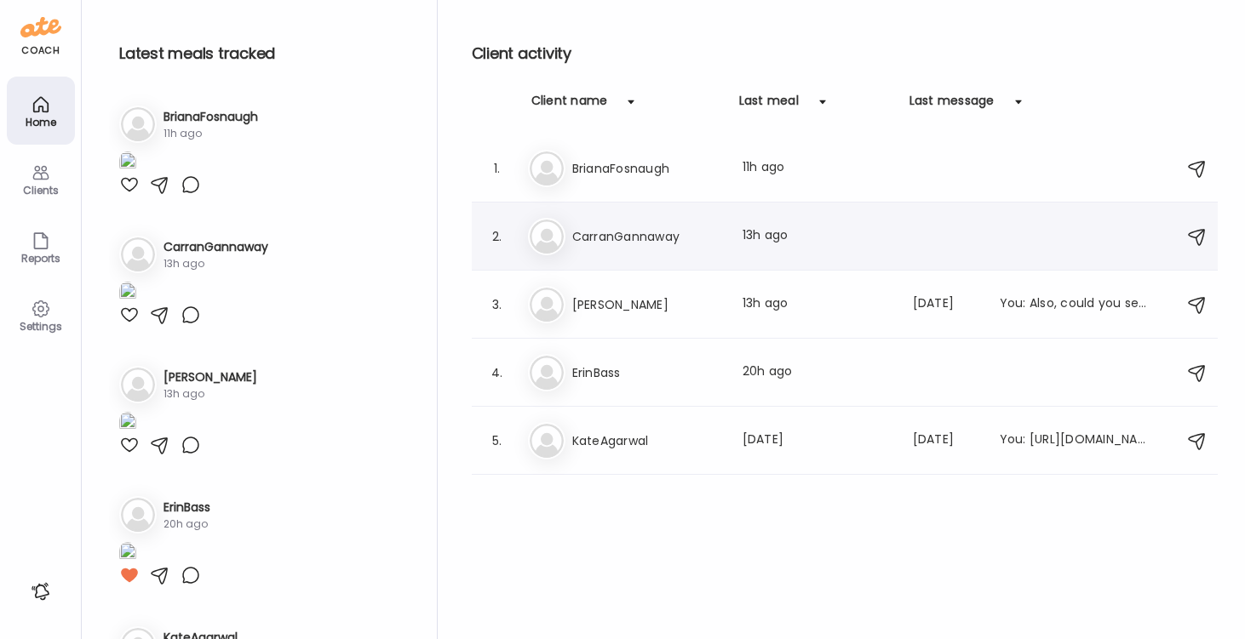
click at [610, 238] on h3 "CarranGannaway" at bounding box center [647, 236] width 150 height 20
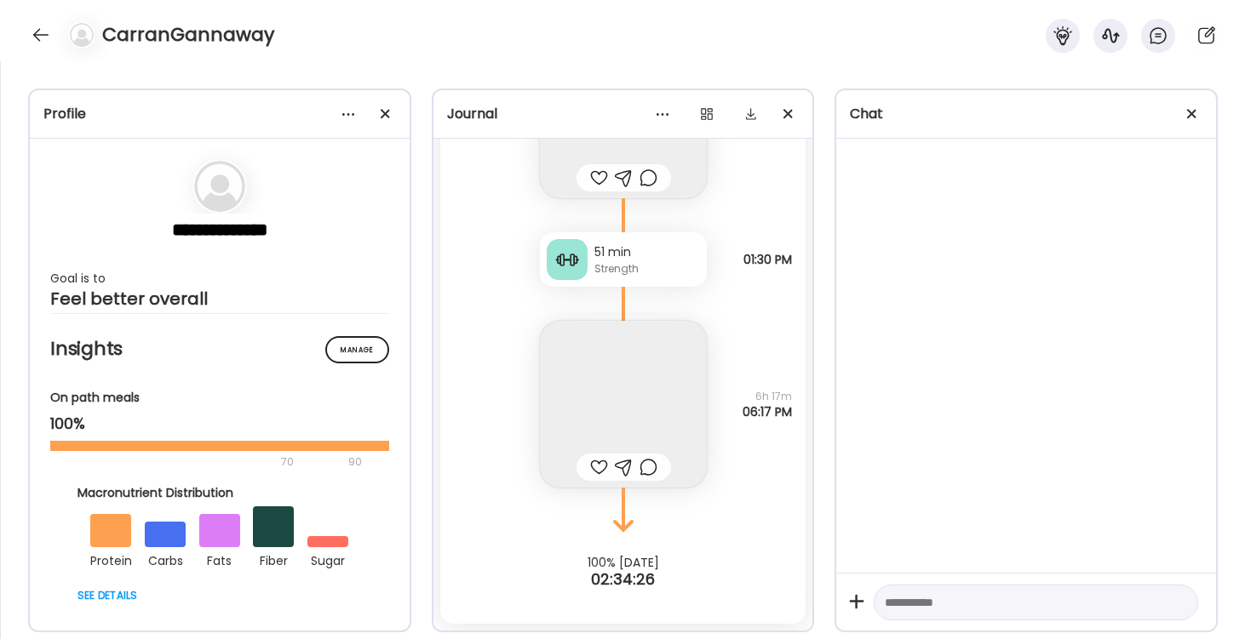
scroll to position [2028, 0]
click at [38, 27] on div at bounding box center [40, 34] width 27 height 27
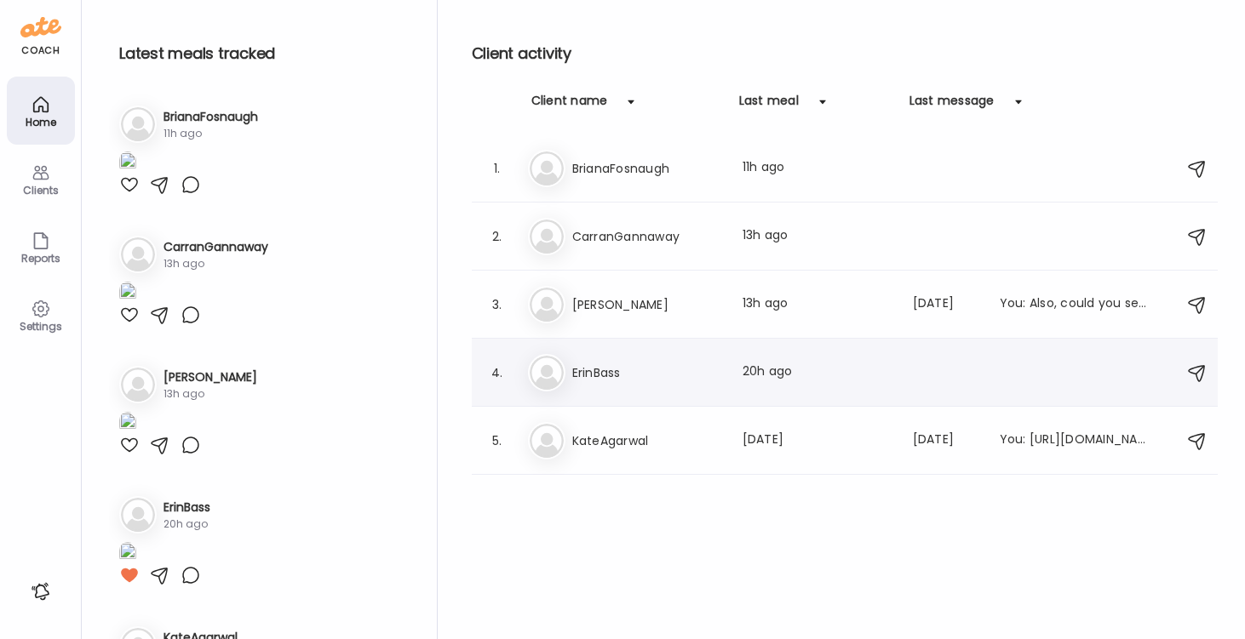
click at [583, 363] on h3 "ErinBass" at bounding box center [647, 373] width 150 height 20
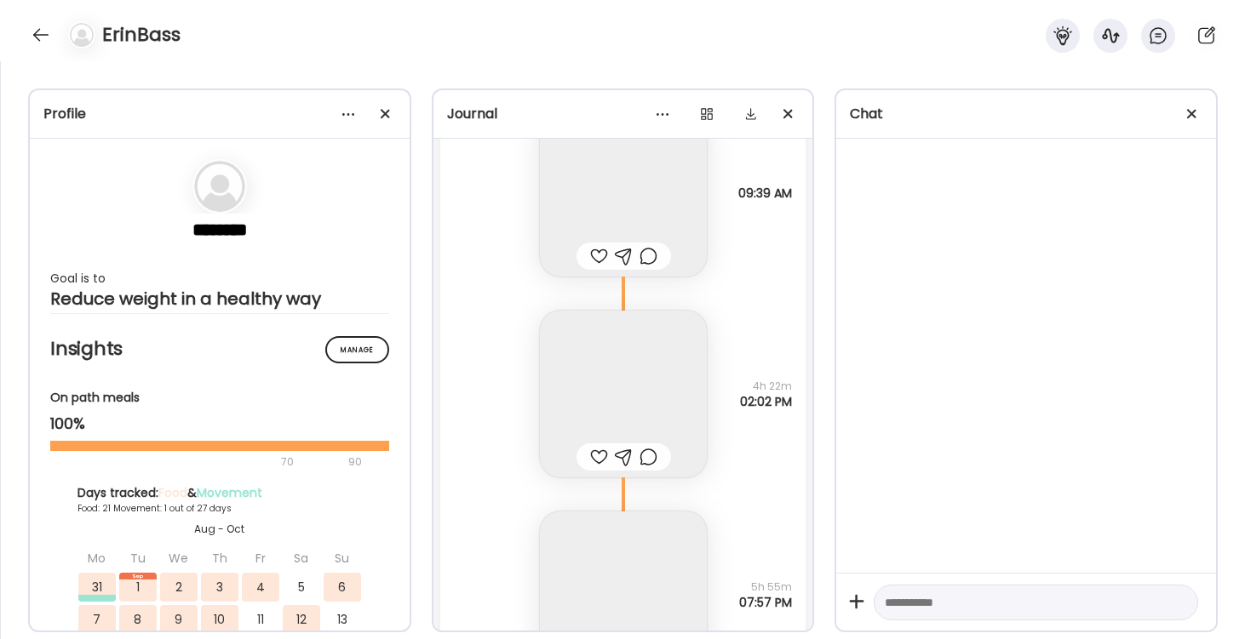
scroll to position [22163, 0]
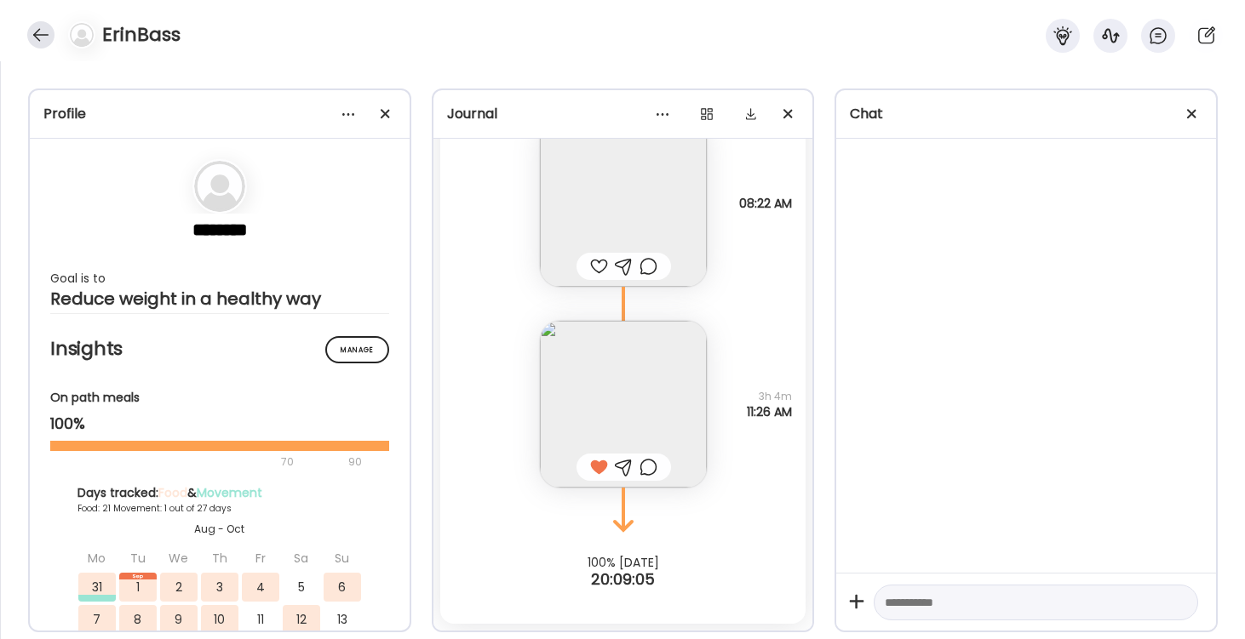
click at [42, 32] on div at bounding box center [40, 34] width 27 height 27
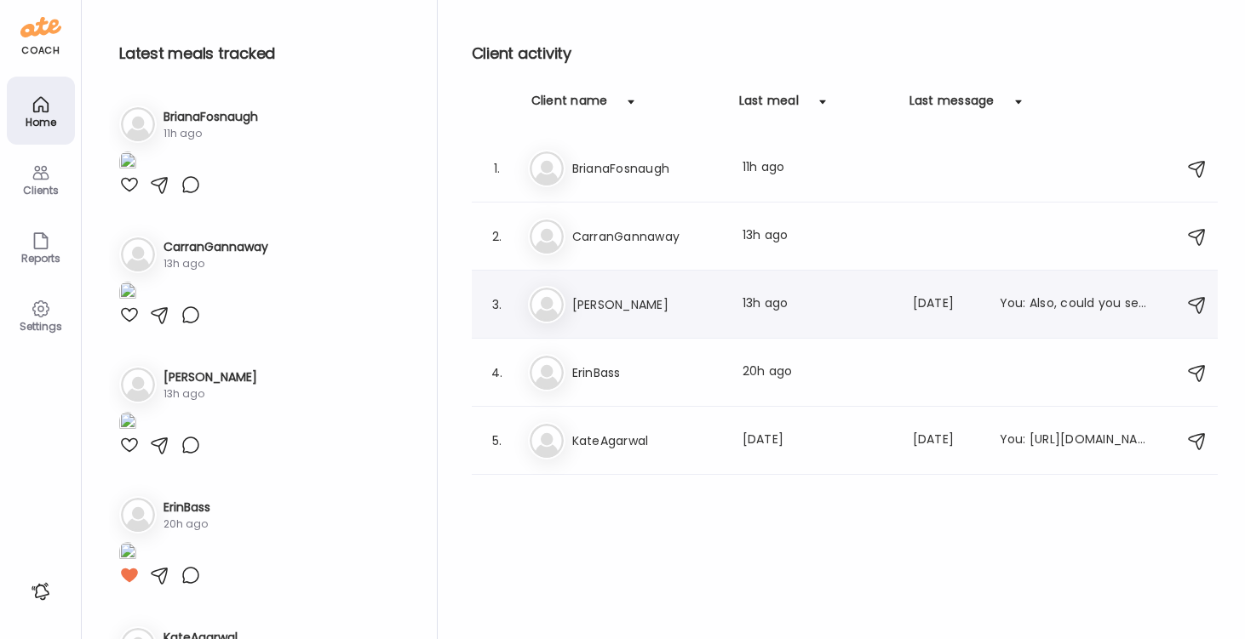
click at [613, 307] on h3 "Jamie" at bounding box center [647, 305] width 150 height 20
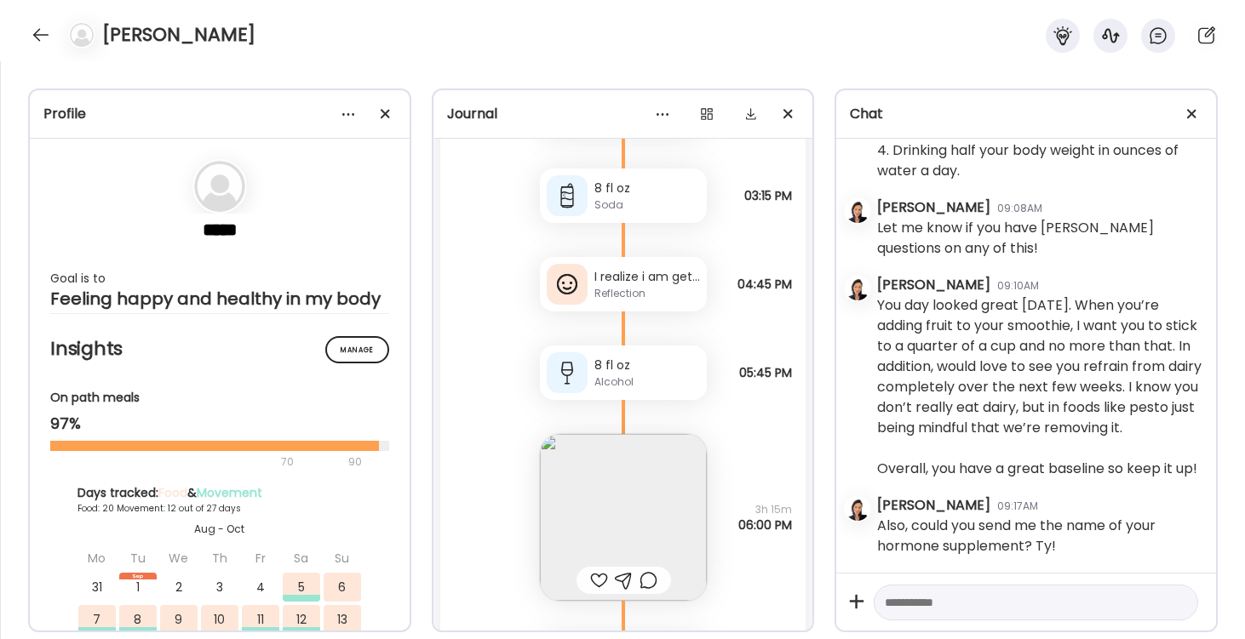
scroll to position [33604, 0]
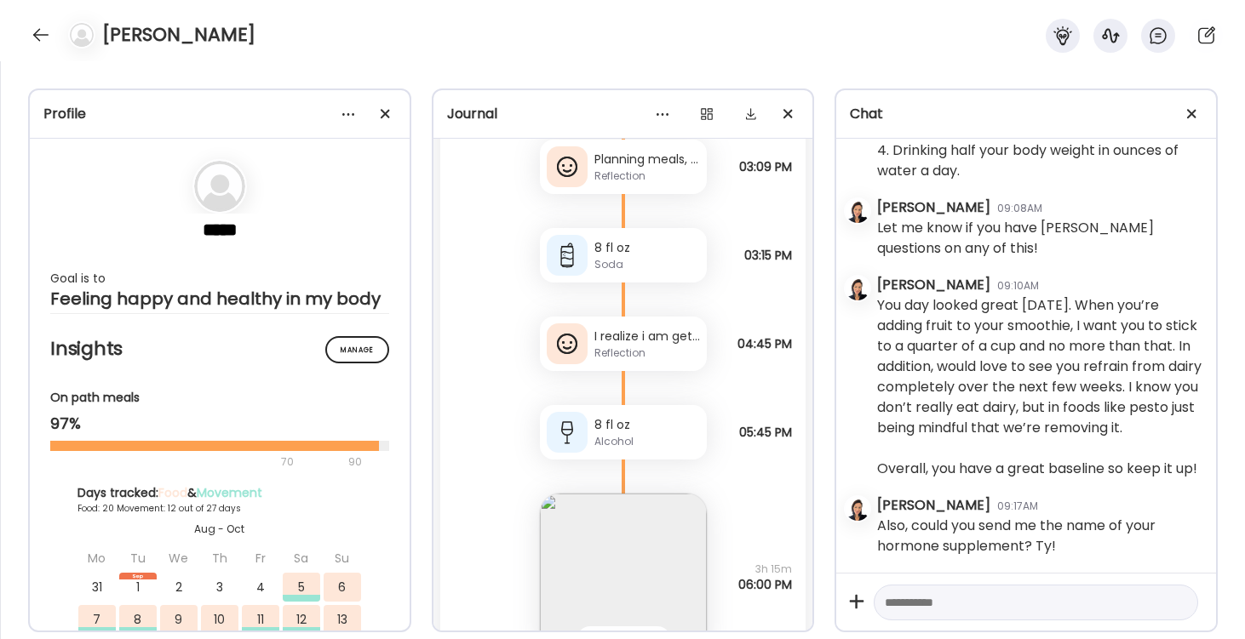
click at [647, 339] on div "I realize i am getting a headache everyday but it is not food related. It’s nec…" at bounding box center [647, 337] width 106 height 18
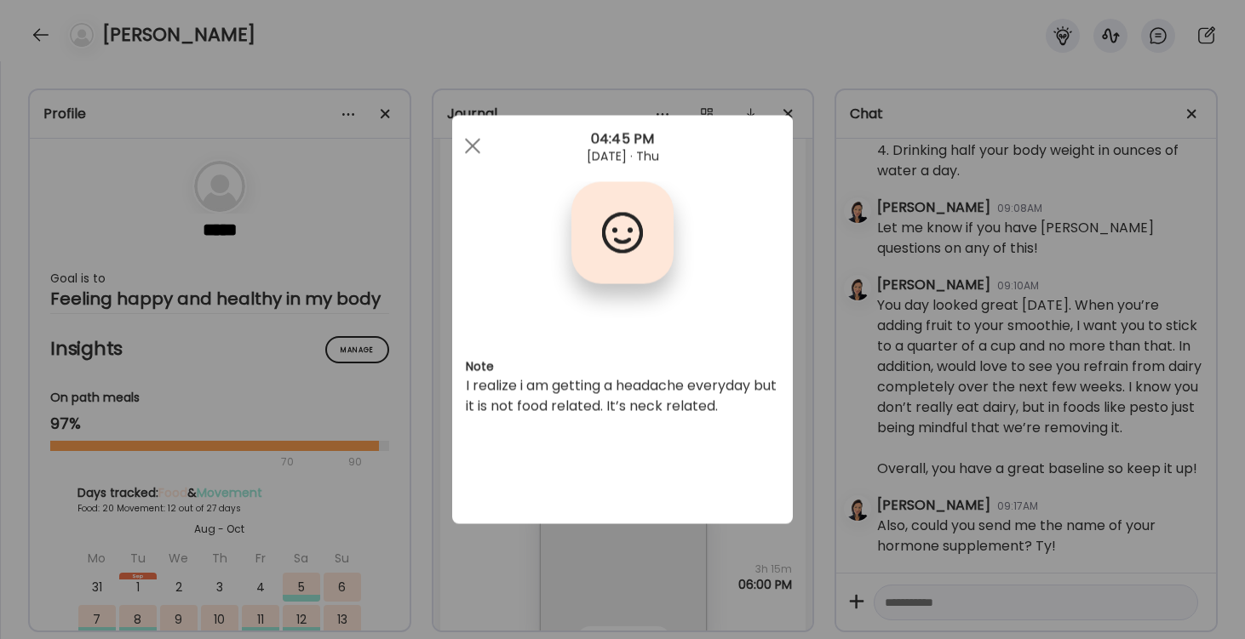
click at [39, 38] on div "Ate Coach Dashboard Wahoo! It’s official Take a moment to set up your Coach Pro…" at bounding box center [622, 319] width 1245 height 639
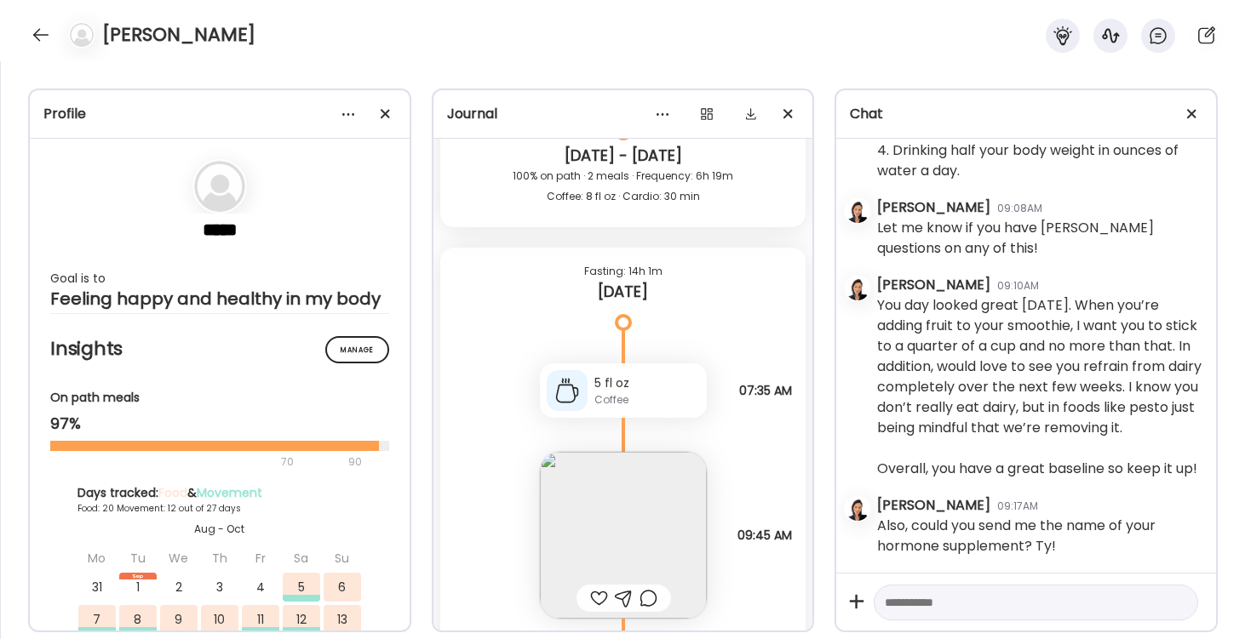
scroll to position [32449, 0]
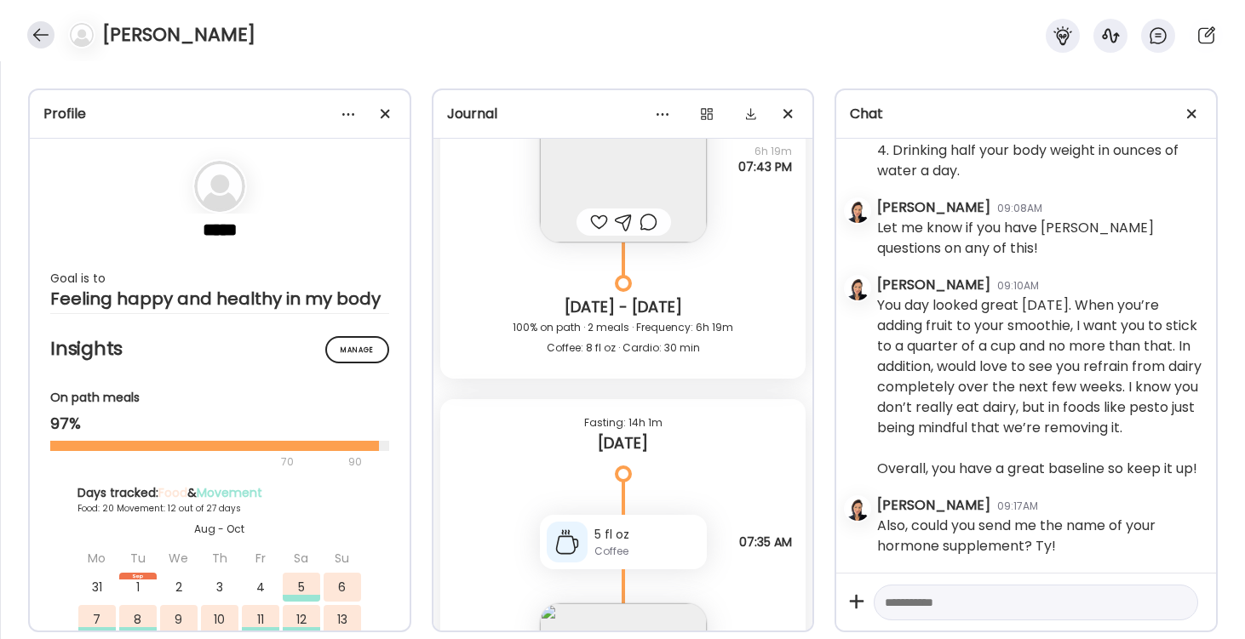
click at [45, 34] on div at bounding box center [40, 34] width 27 height 27
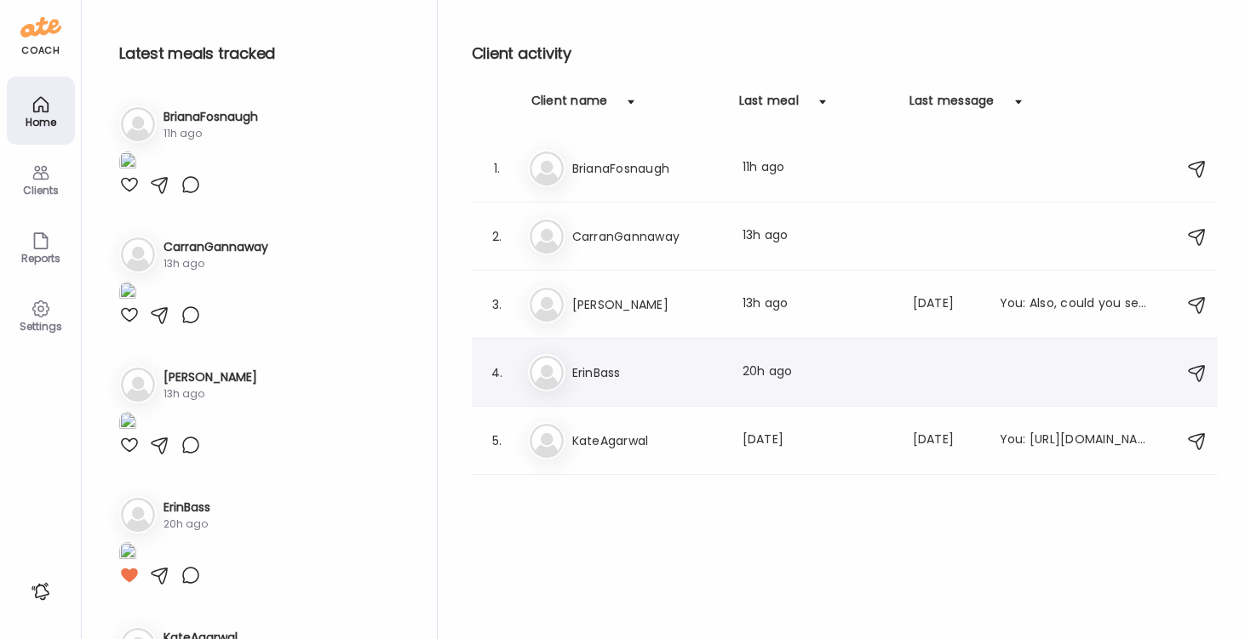
click at [602, 375] on h3 "ErinBass" at bounding box center [647, 373] width 150 height 20
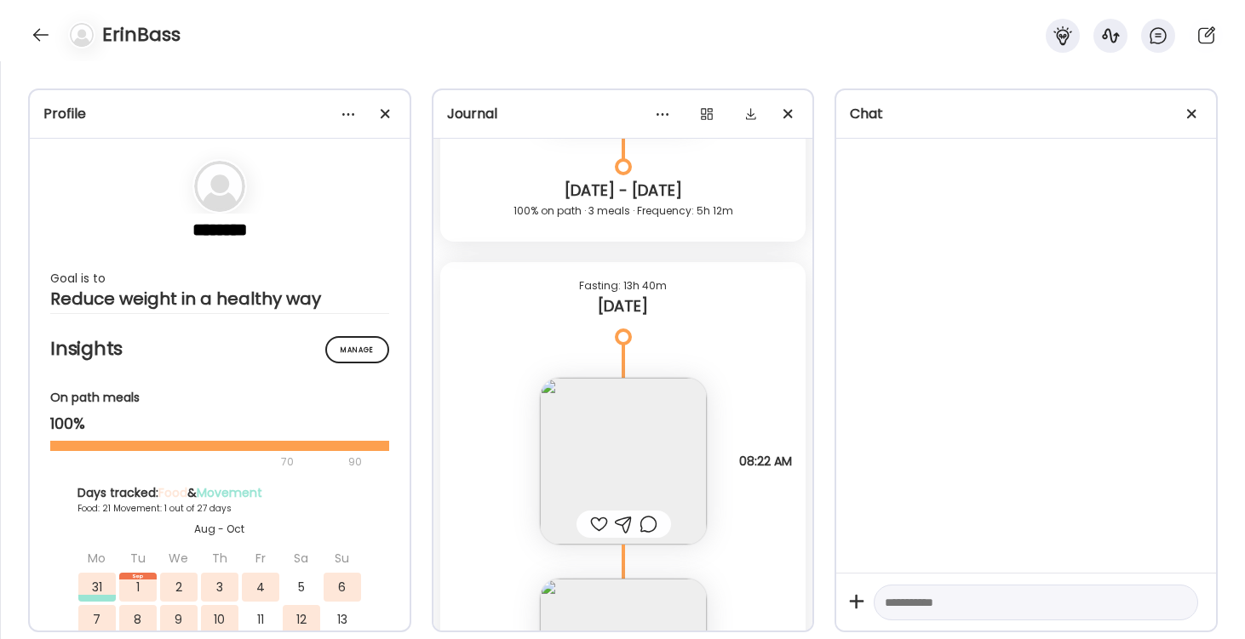
scroll to position [22068, 0]
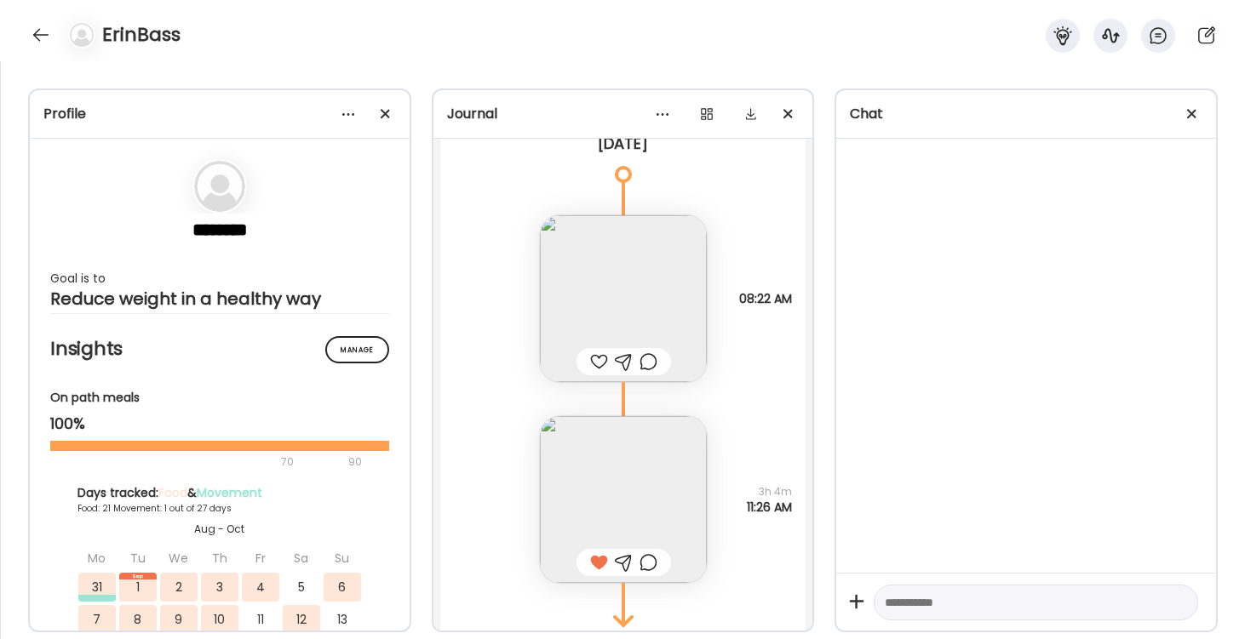
click at [617, 302] on img at bounding box center [623, 298] width 167 height 167
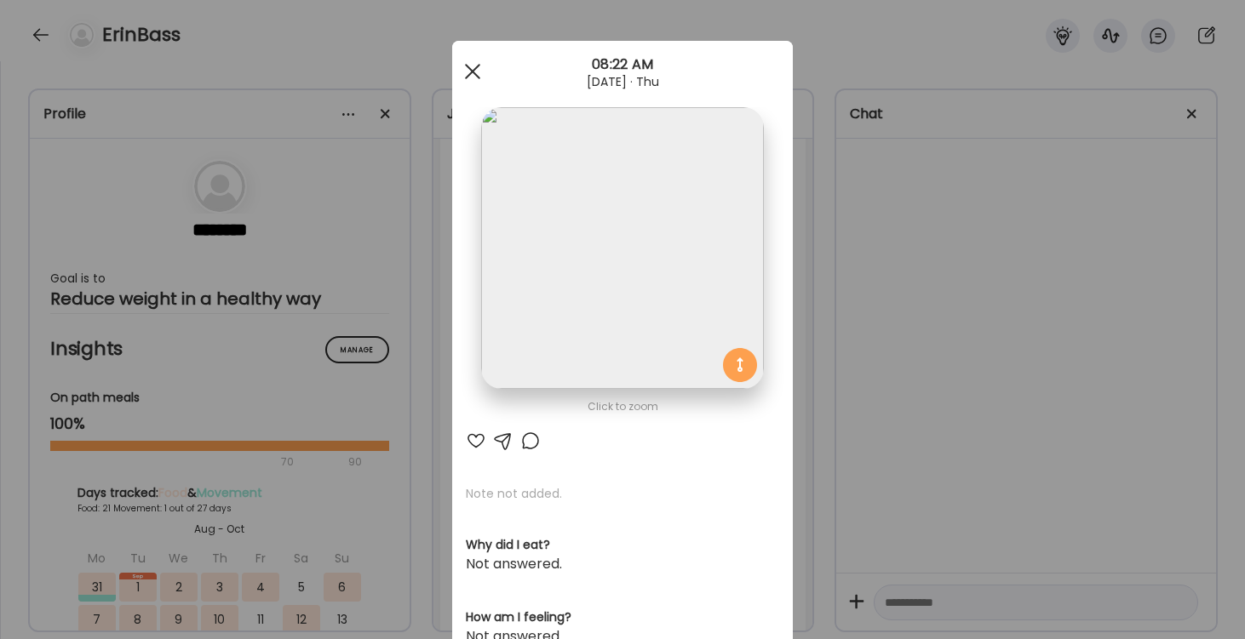
click at [479, 70] on div at bounding box center [473, 71] width 34 height 34
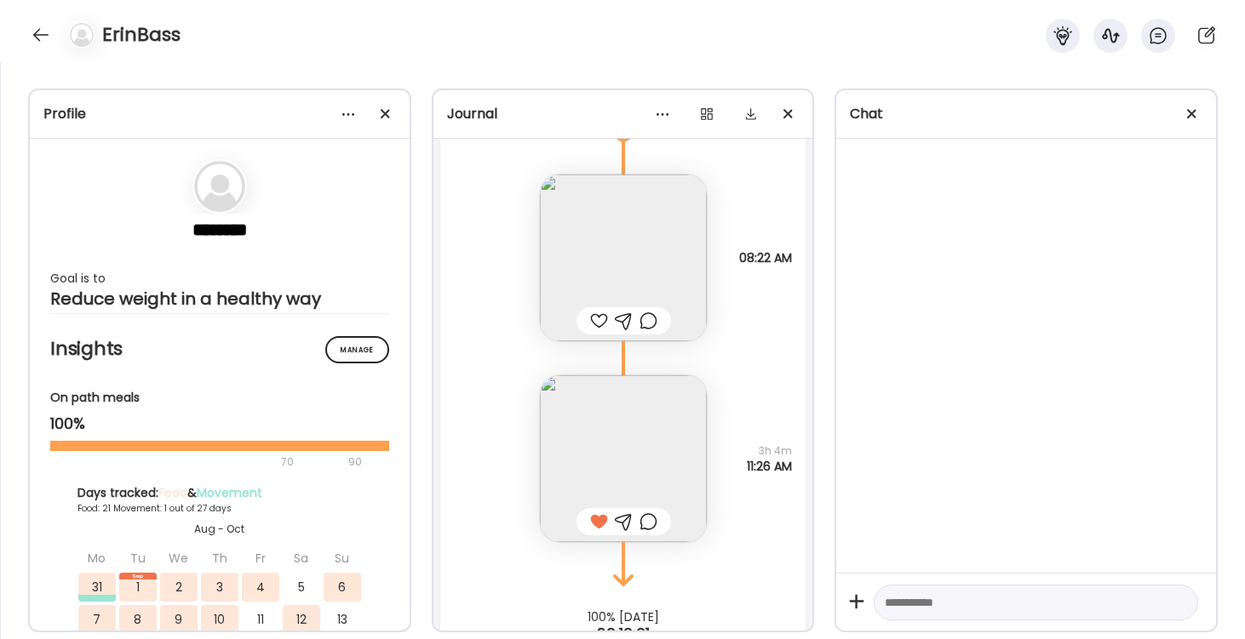
scroll to position [22146, 0]
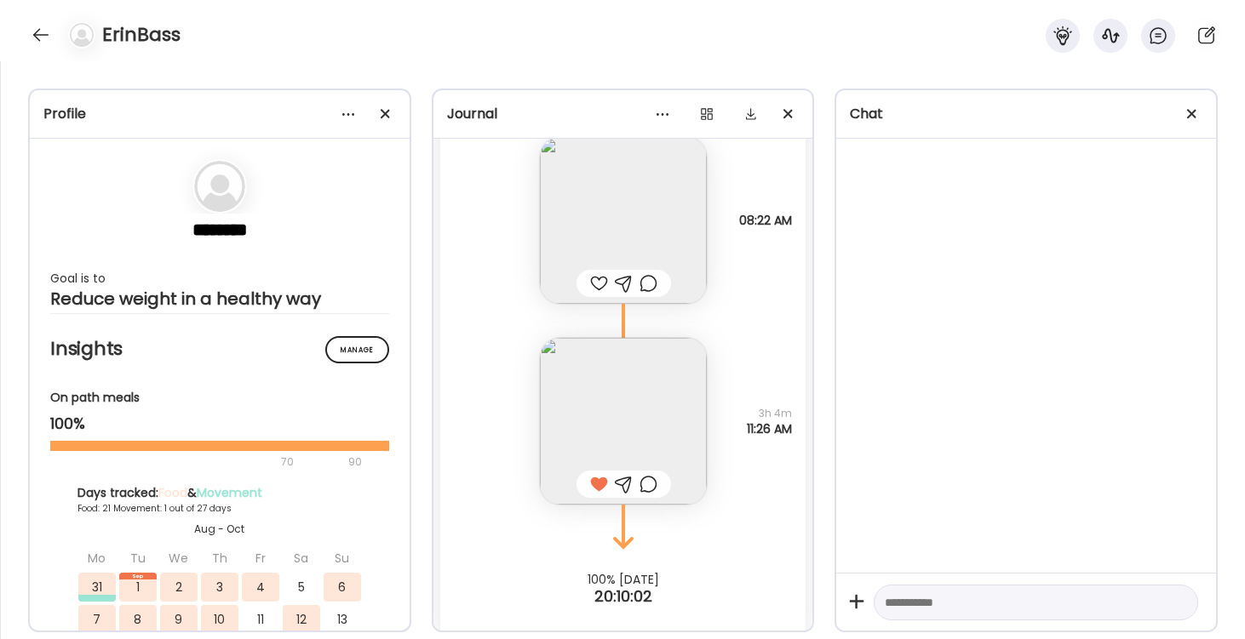
click at [627, 432] on img at bounding box center [623, 421] width 167 height 167
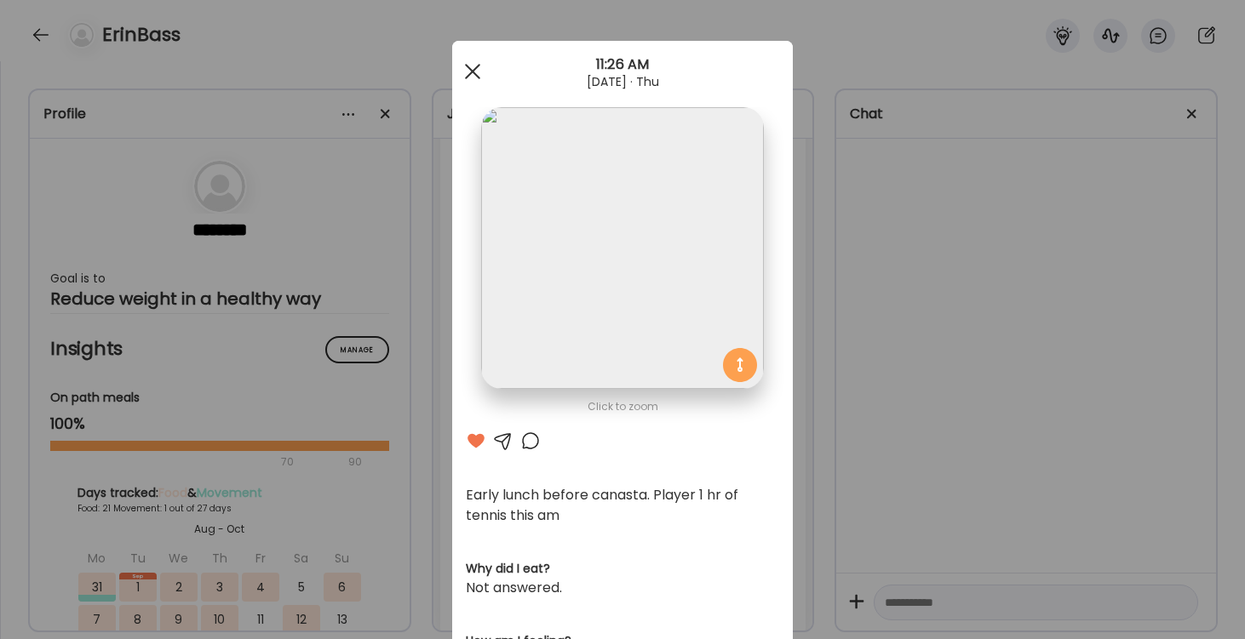
click at [472, 71] on span at bounding box center [472, 71] width 15 height 15
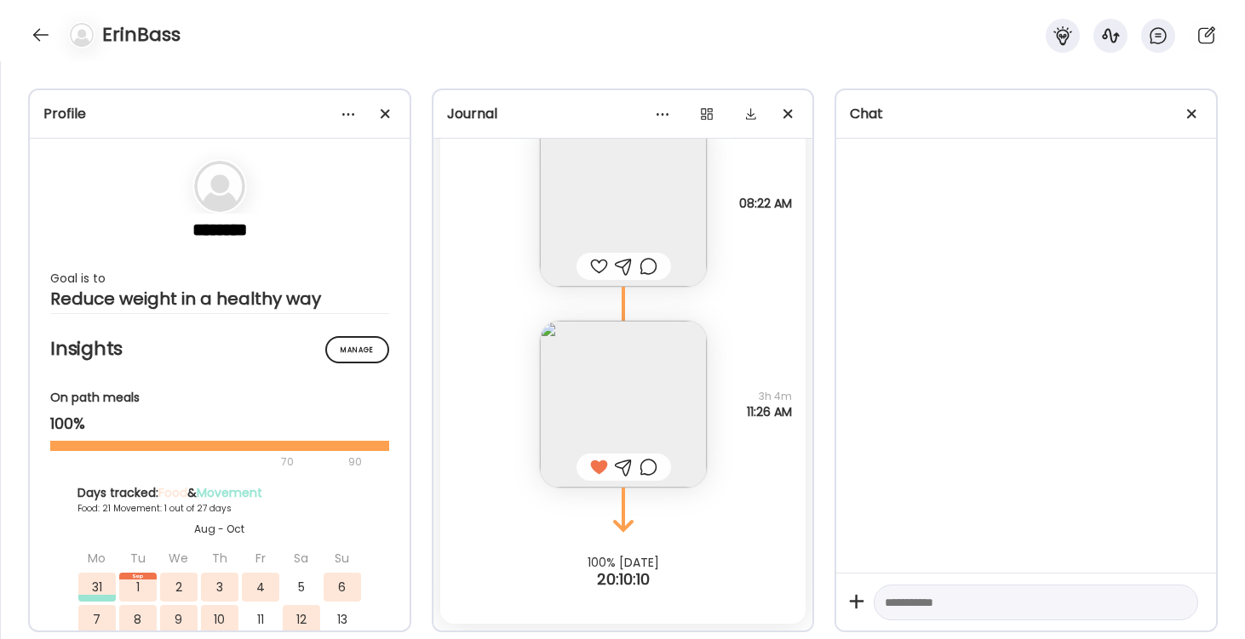
scroll to position [22163, 0]
click at [44, 41] on div at bounding box center [40, 34] width 27 height 27
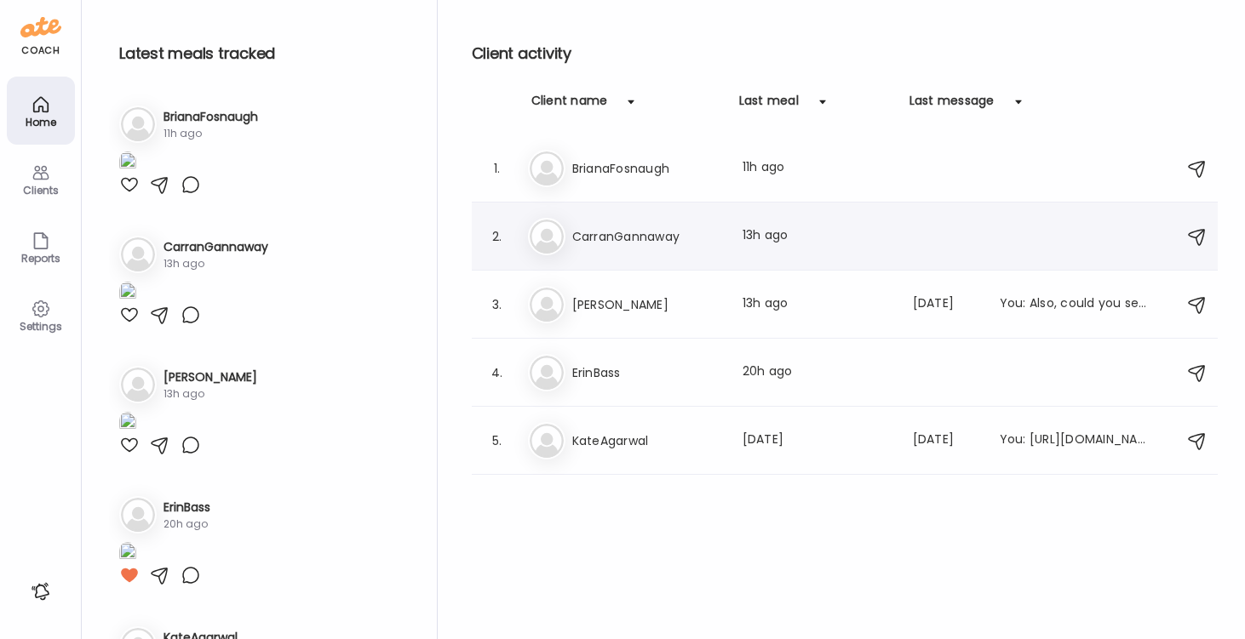
click at [590, 241] on h3 "CarranGannaway" at bounding box center [647, 236] width 150 height 20
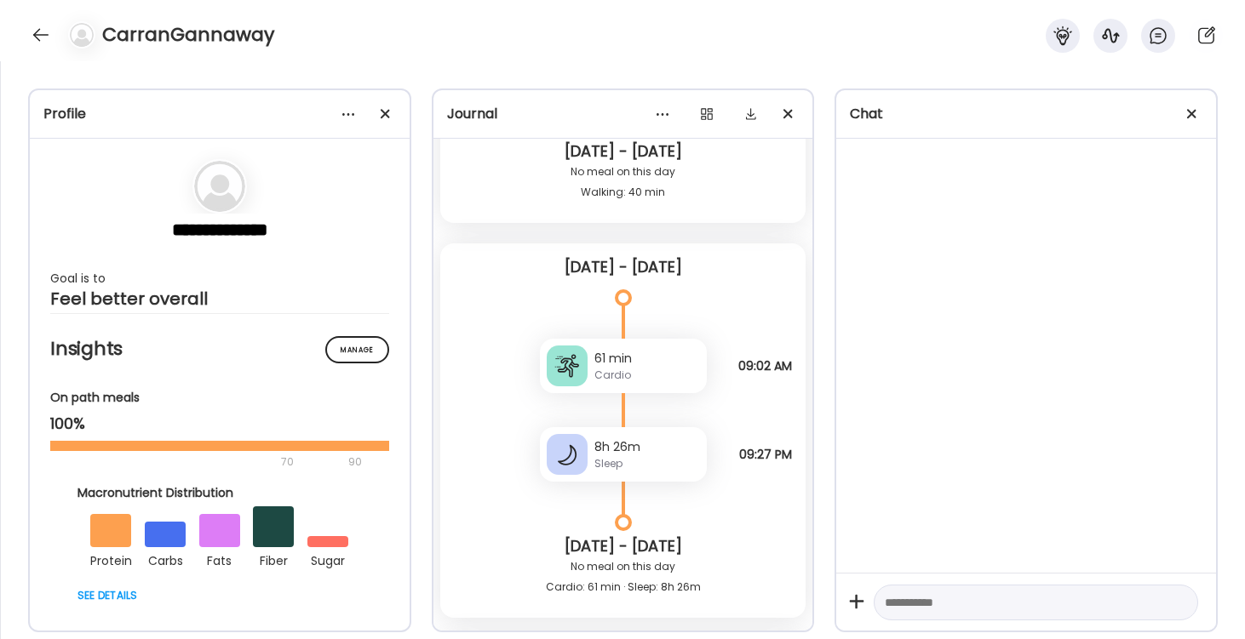
scroll to position [1659, 0]
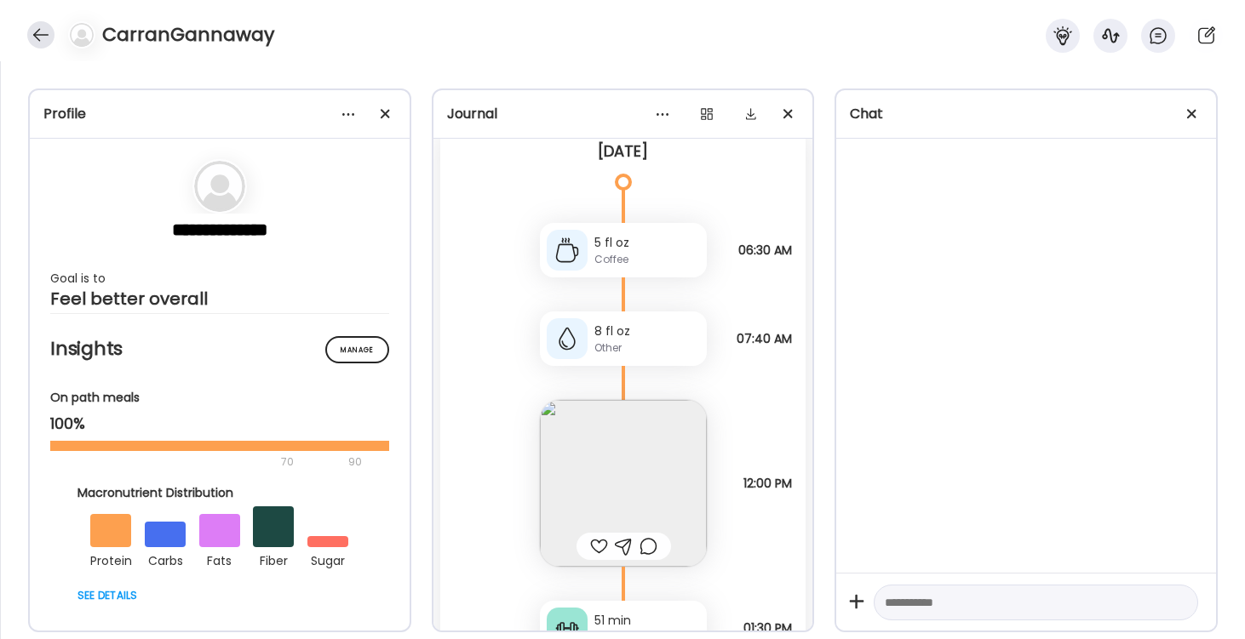
click at [43, 33] on div at bounding box center [40, 34] width 27 height 27
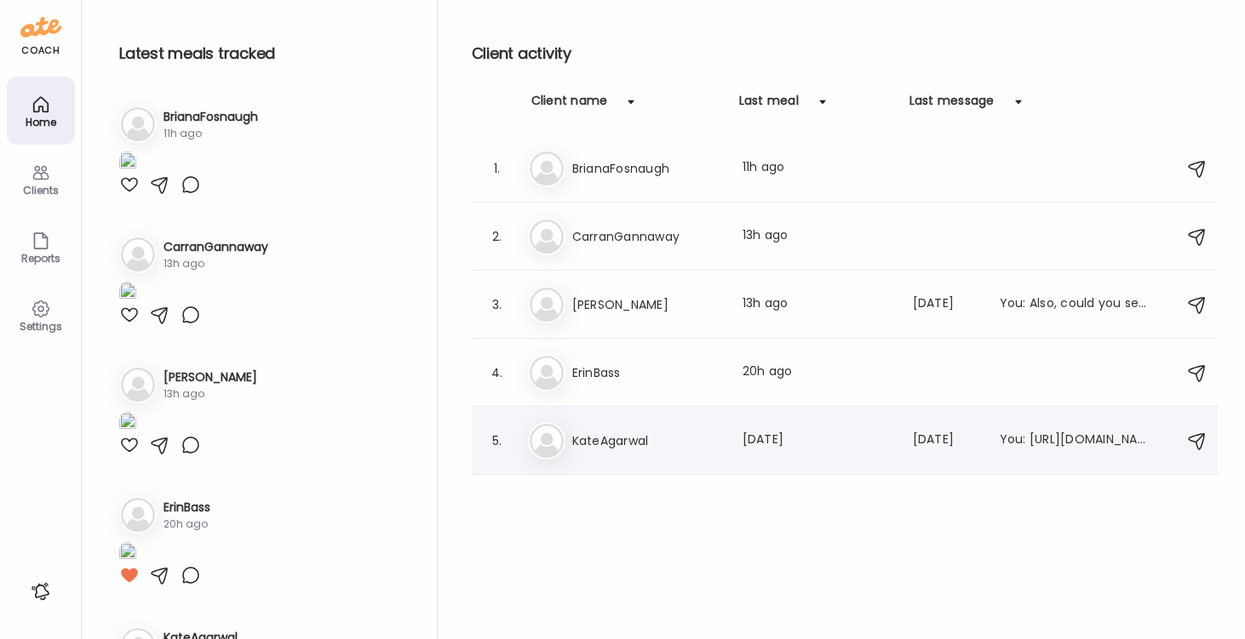
click at [611, 442] on h3 "KateAgarwal" at bounding box center [647, 441] width 150 height 20
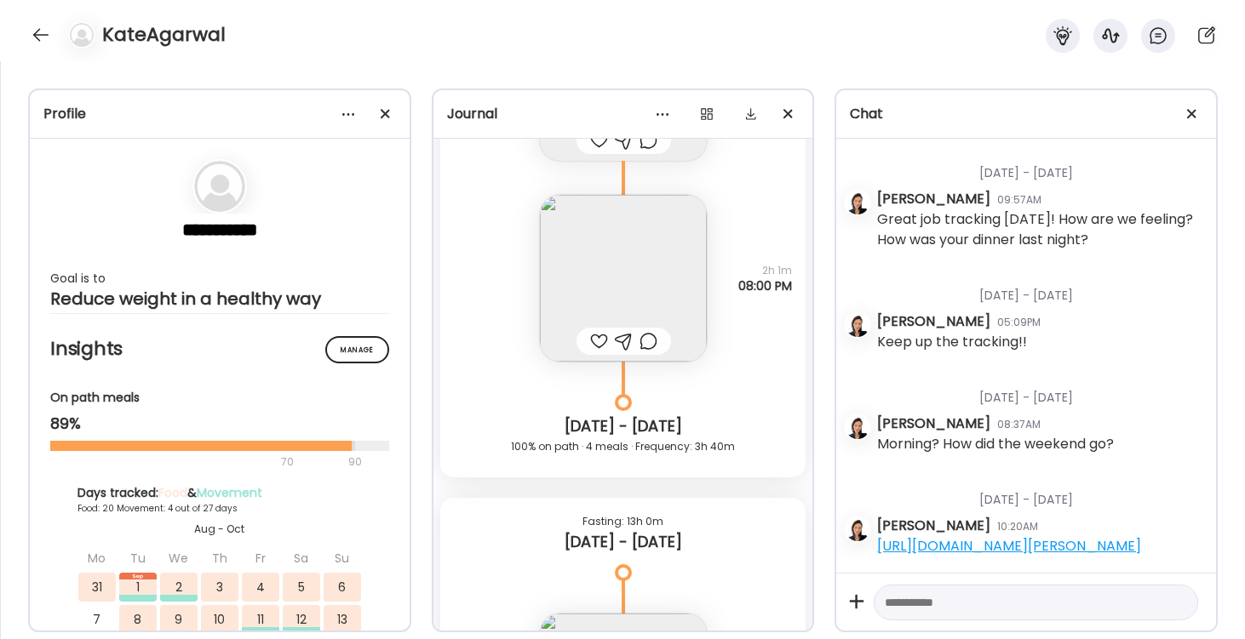
scroll to position [24316, 0]
